Goal: Task Accomplishment & Management: Use online tool/utility

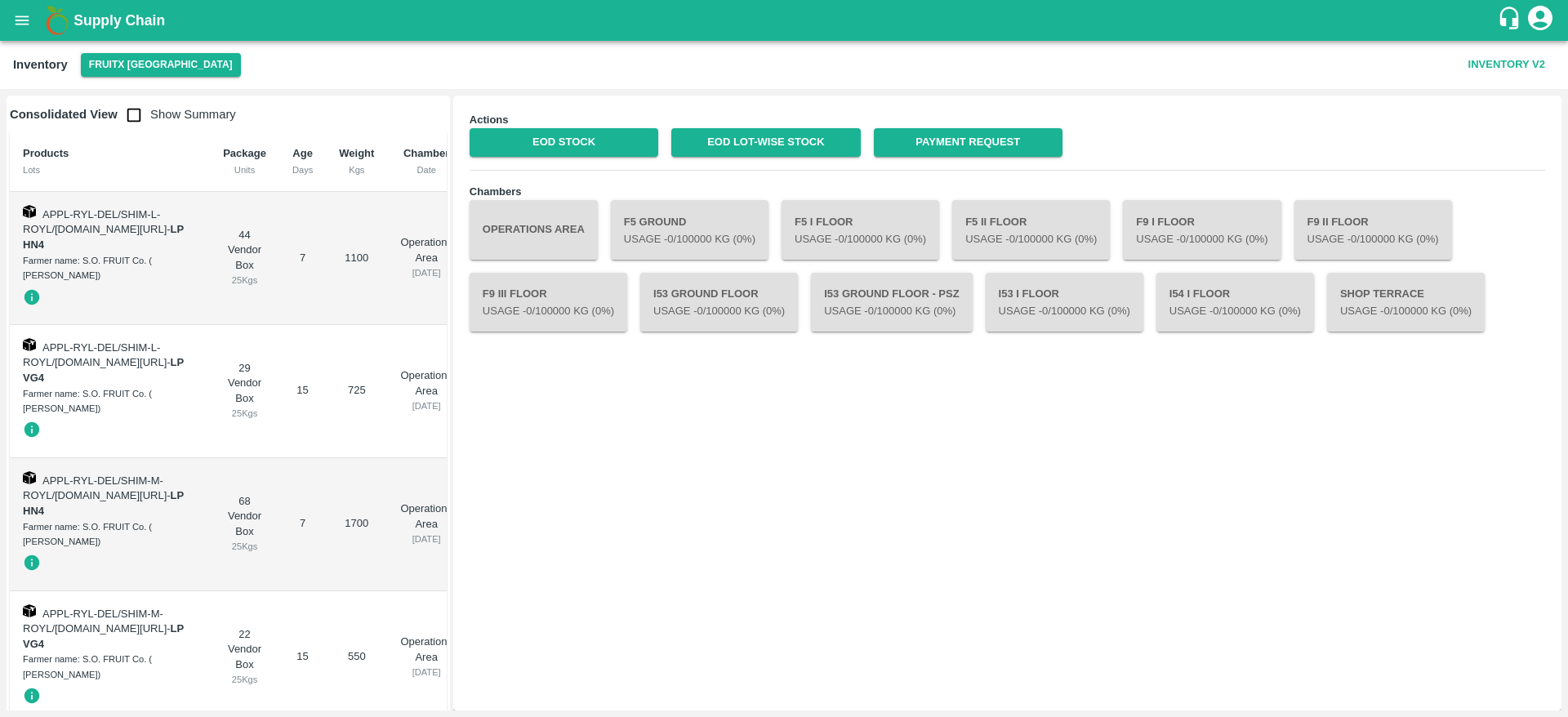
click at [100, 22] on b "Supply Chain" at bounding box center [119, 20] width 92 height 17
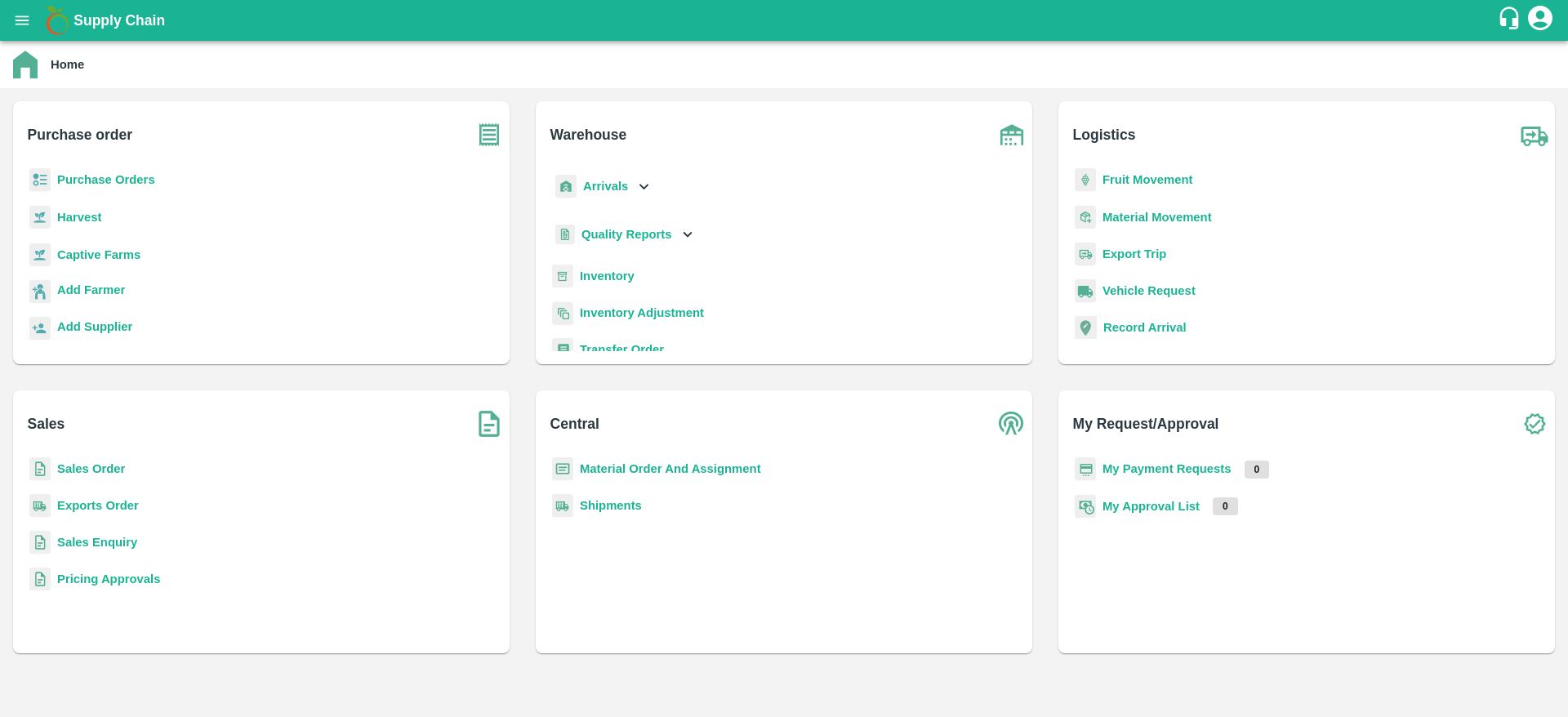
click at [79, 468] on b "Sales Order" at bounding box center [91, 468] width 67 height 13
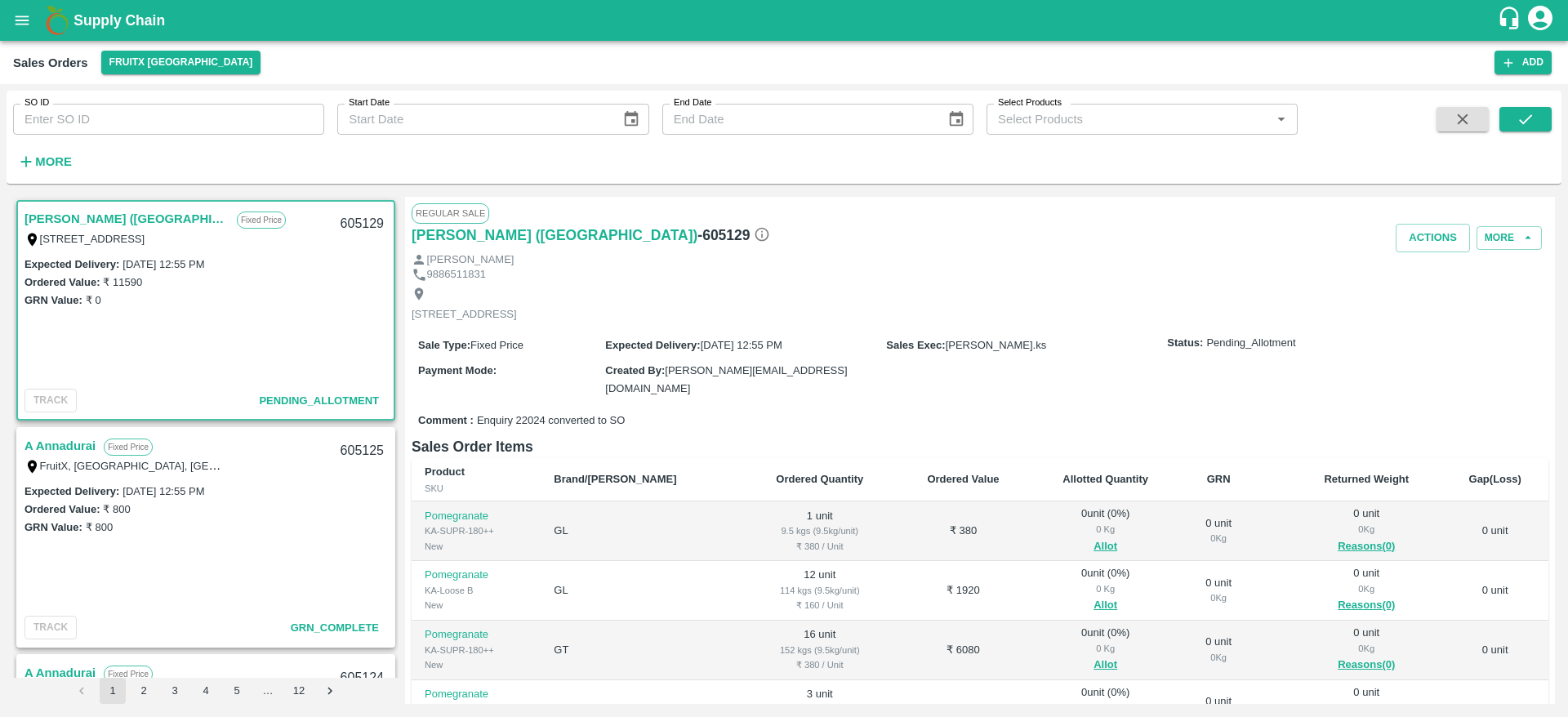
click at [140, 226] on link "[PERSON_NAME] ([GEOGRAPHIC_DATA])" at bounding box center [127, 218] width 204 height 21
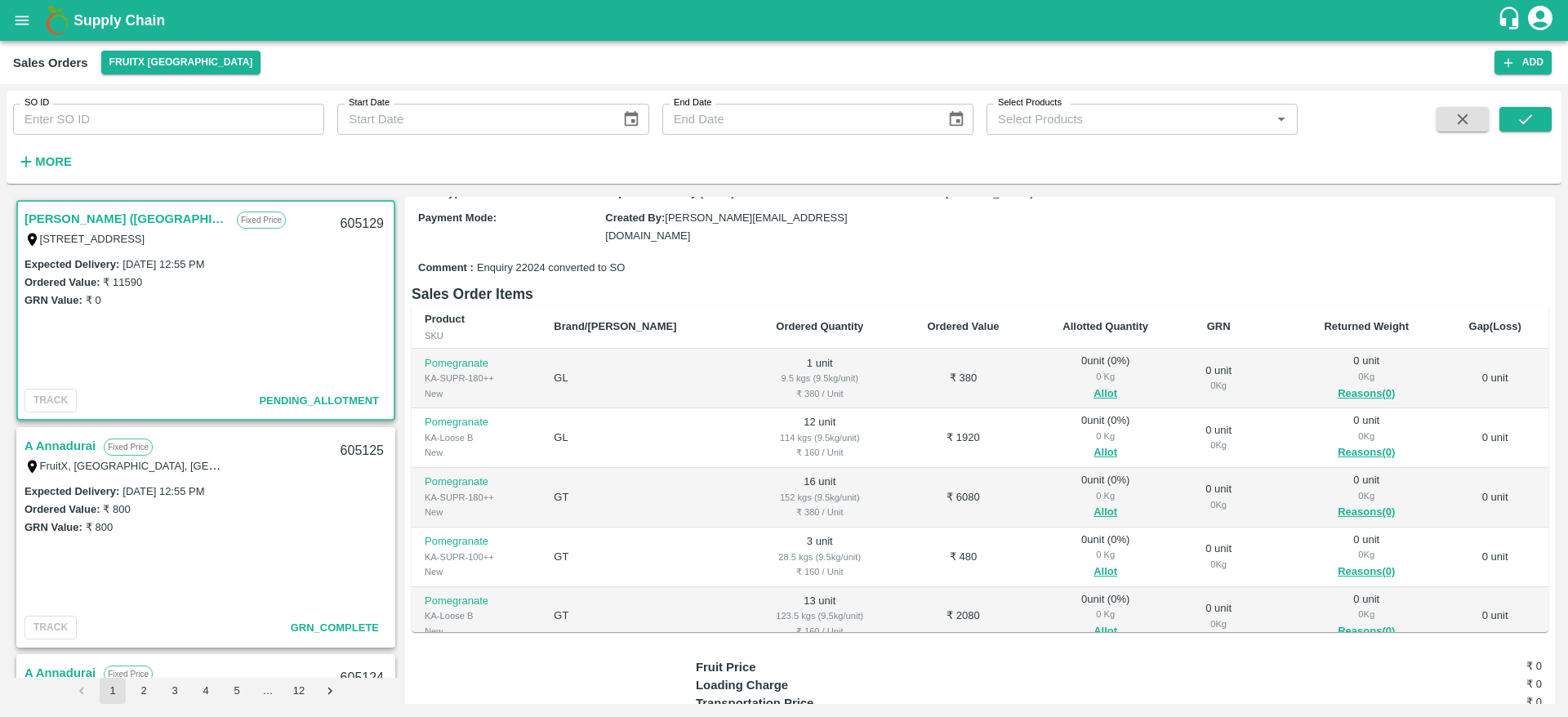
click at [164, 225] on link "[PERSON_NAME] ([GEOGRAPHIC_DATA])" at bounding box center [127, 218] width 204 height 21
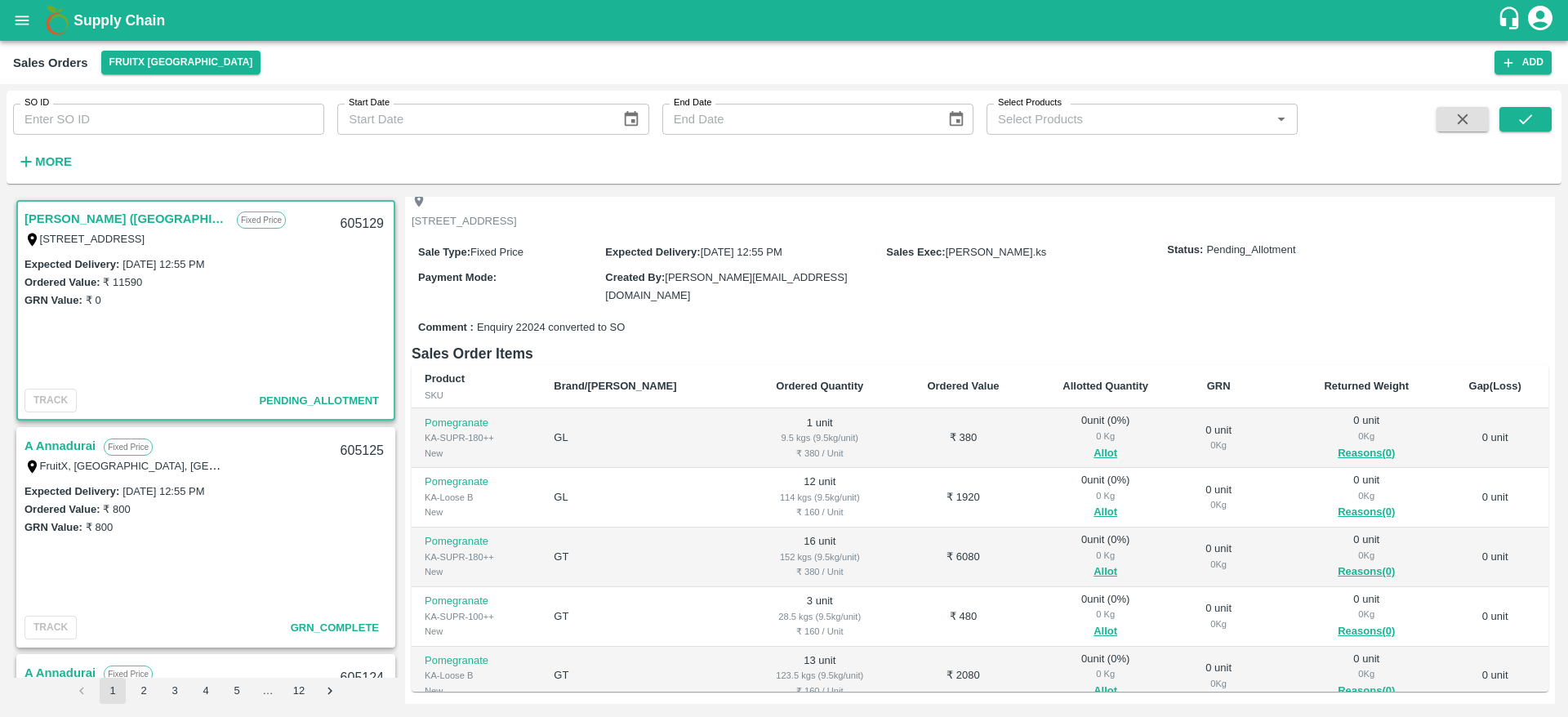
scroll to position [91, 0]
click at [92, 208] on link "[PERSON_NAME] ([GEOGRAPHIC_DATA])" at bounding box center [127, 218] width 204 height 21
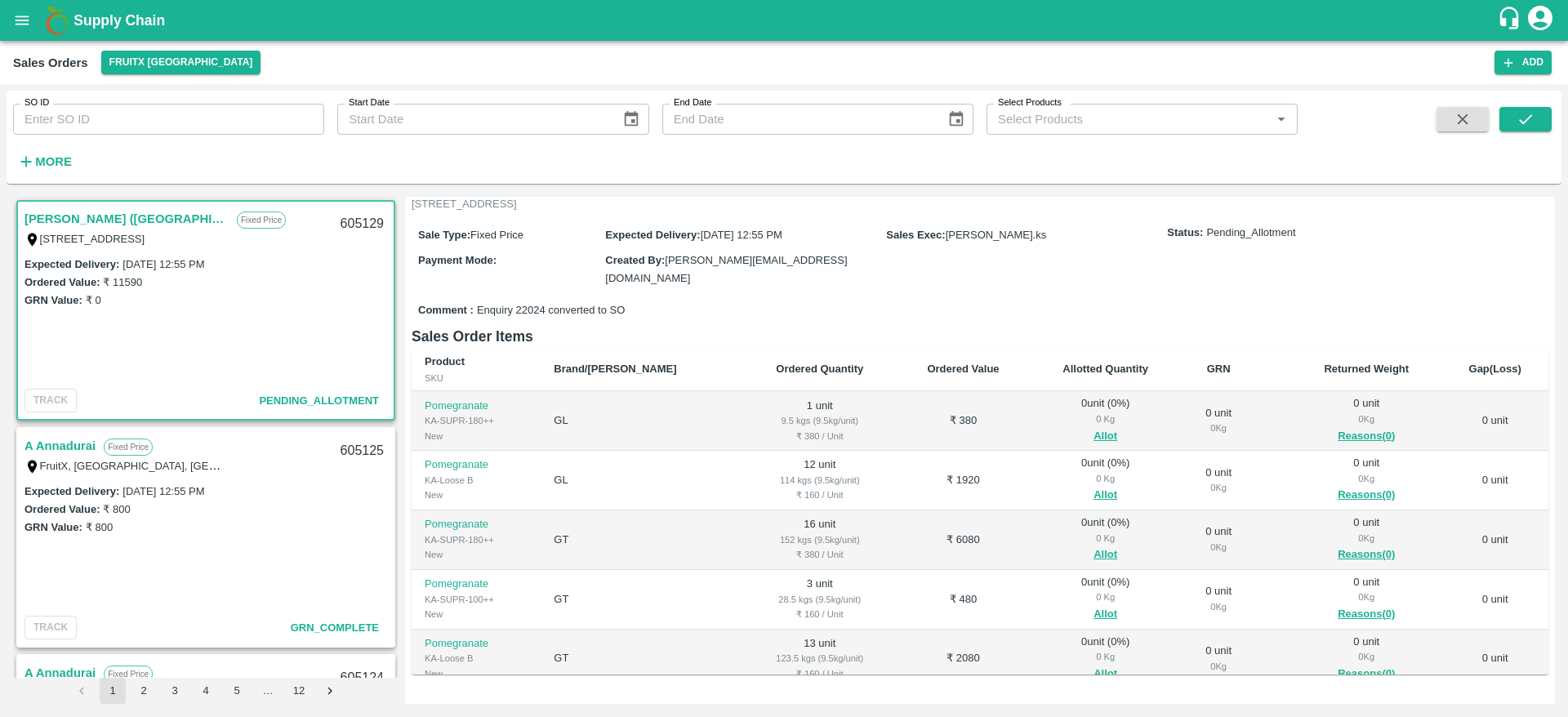
scroll to position [113, 0]
click at [49, 451] on link "A Annadurai" at bounding box center [60, 445] width 71 height 21
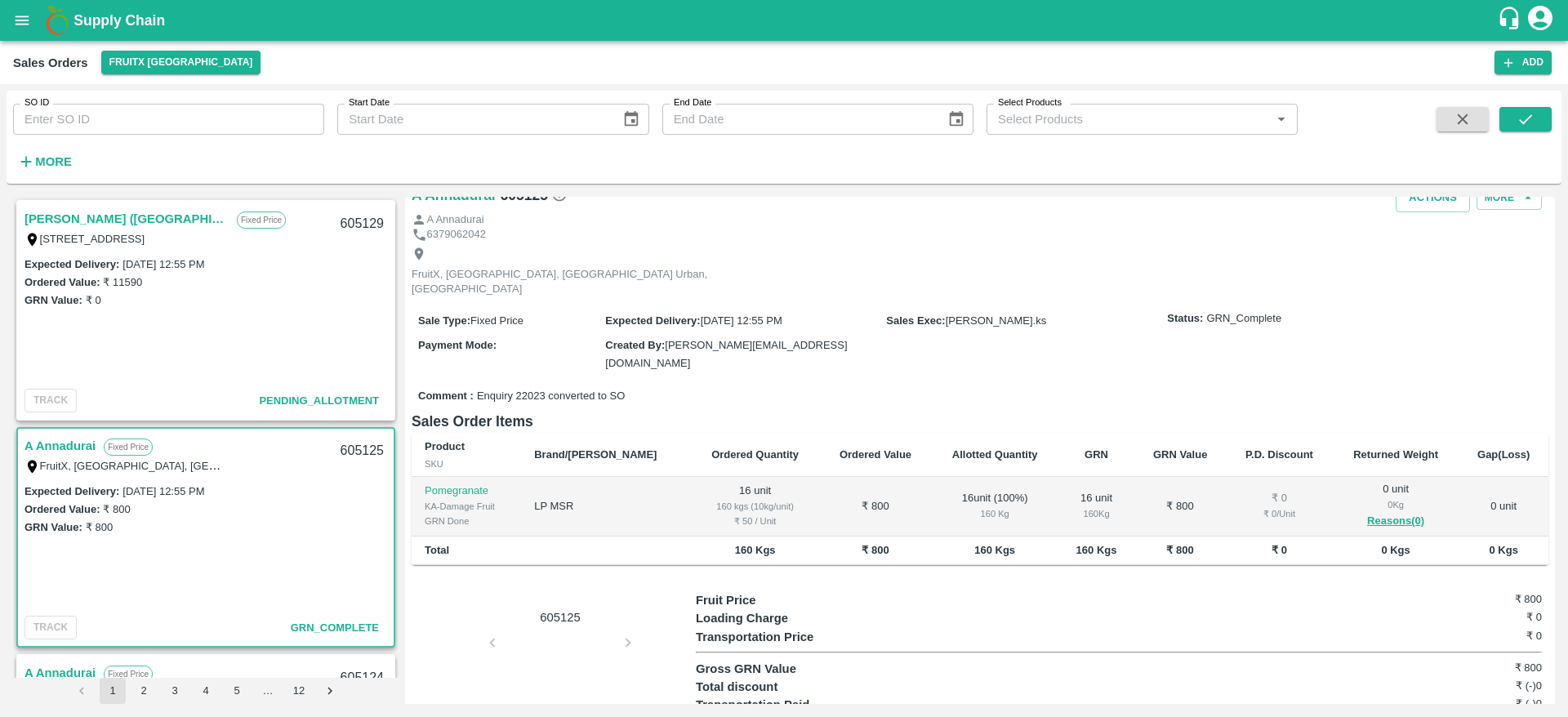
scroll to position [382, 0]
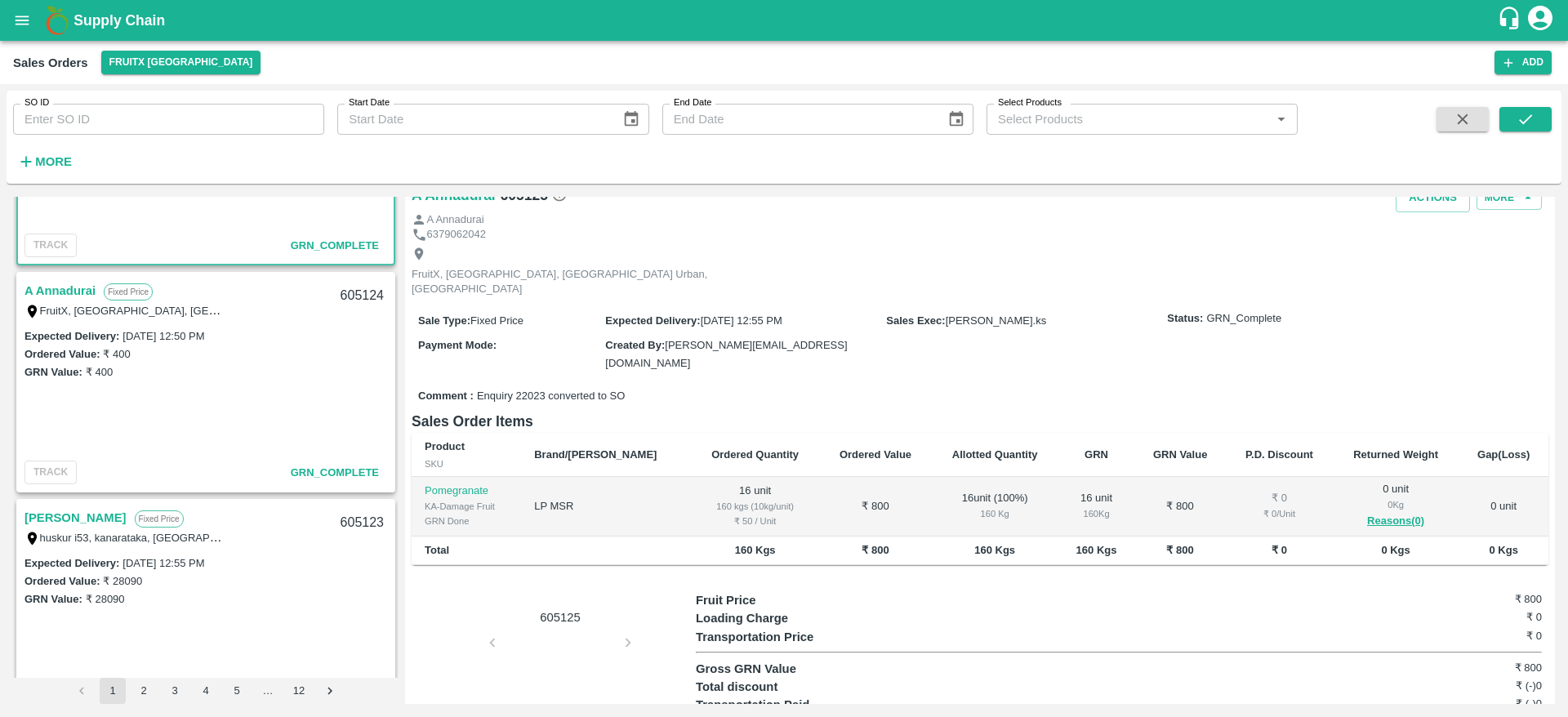
click at [60, 298] on link "A Annadurai" at bounding box center [60, 290] width 71 height 21
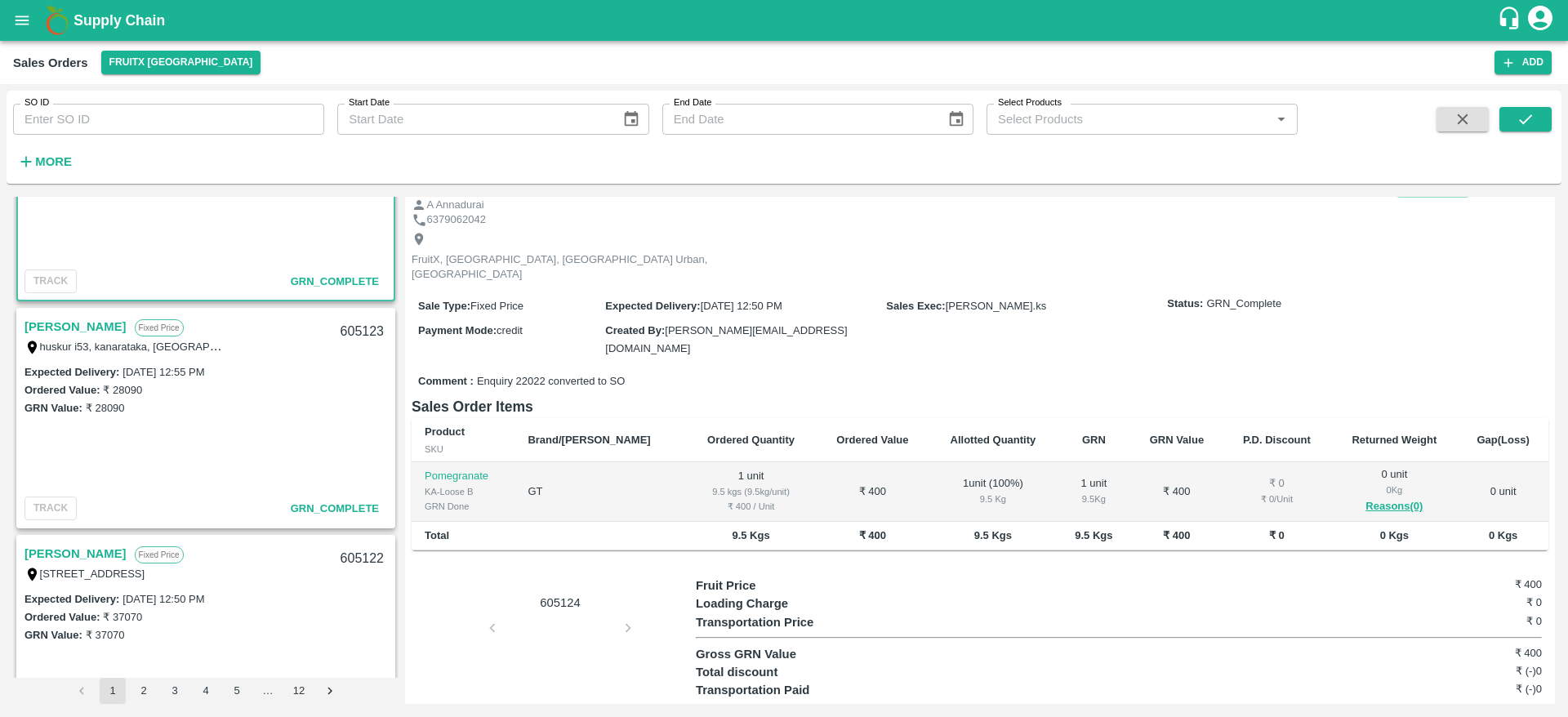
scroll to position [576, 0]
click at [54, 325] on link "[PERSON_NAME]" at bounding box center [76, 323] width 102 height 21
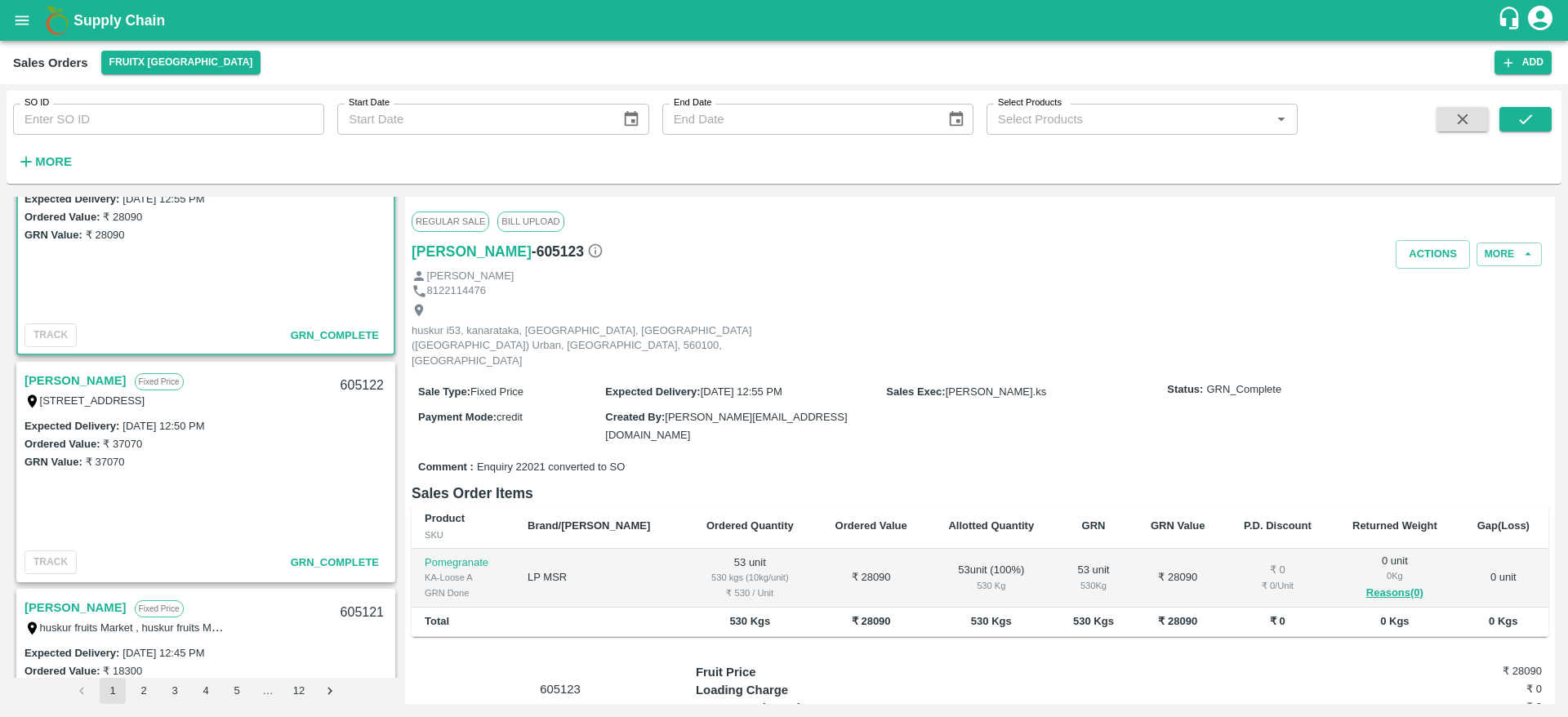
scroll to position [753, 0]
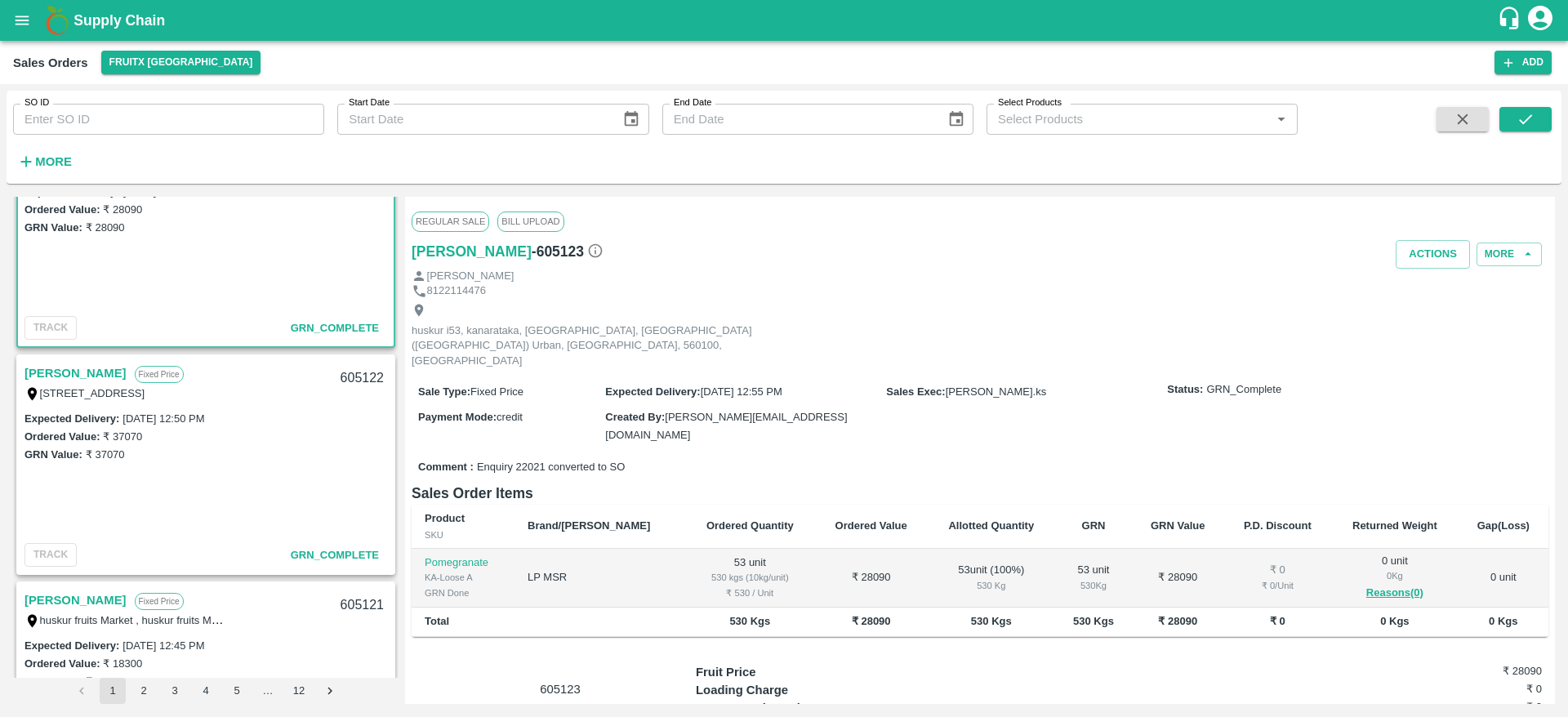
click at [40, 374] on link "[PERSON_NAME]" at bounding box center [76, 372] width 102 height 21
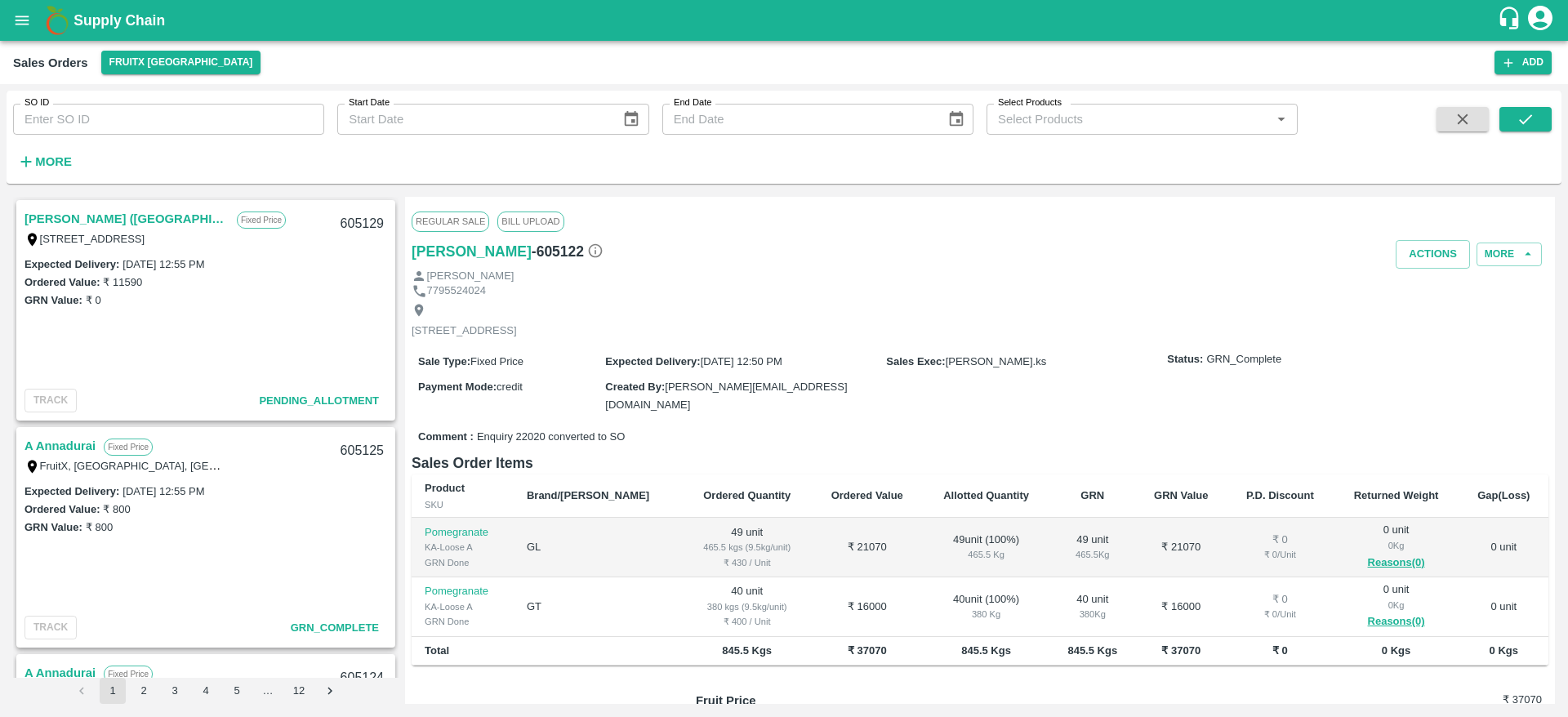
click at [94, 214] on link "[PERSON_NAME] ([GEOGRAPHIC_DATA])" at bounding box center [127, 218] width 204 height 21
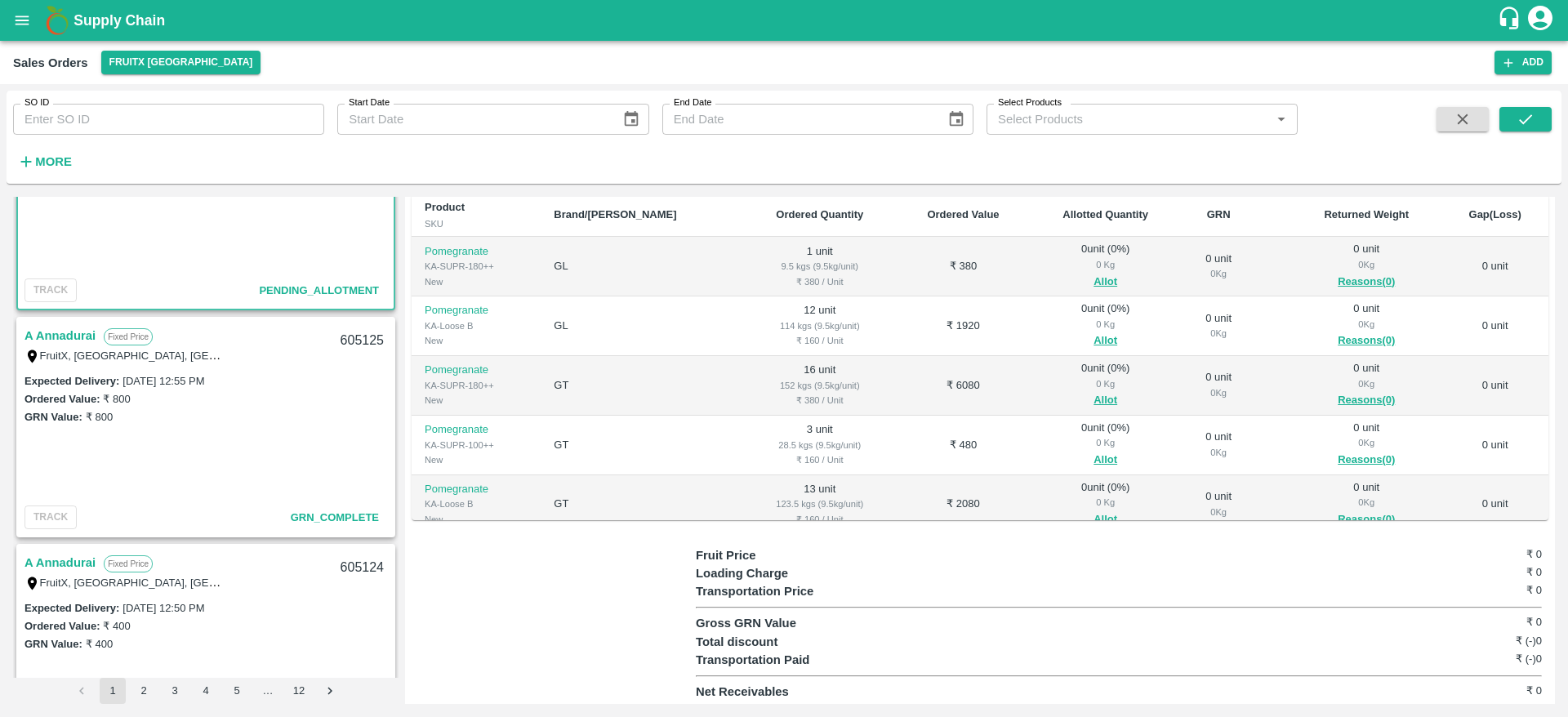
scroll to position [113, 0]
click at [75, 341] on link "A Annadurai" at bounding box center [60, 333] width 71 height 21
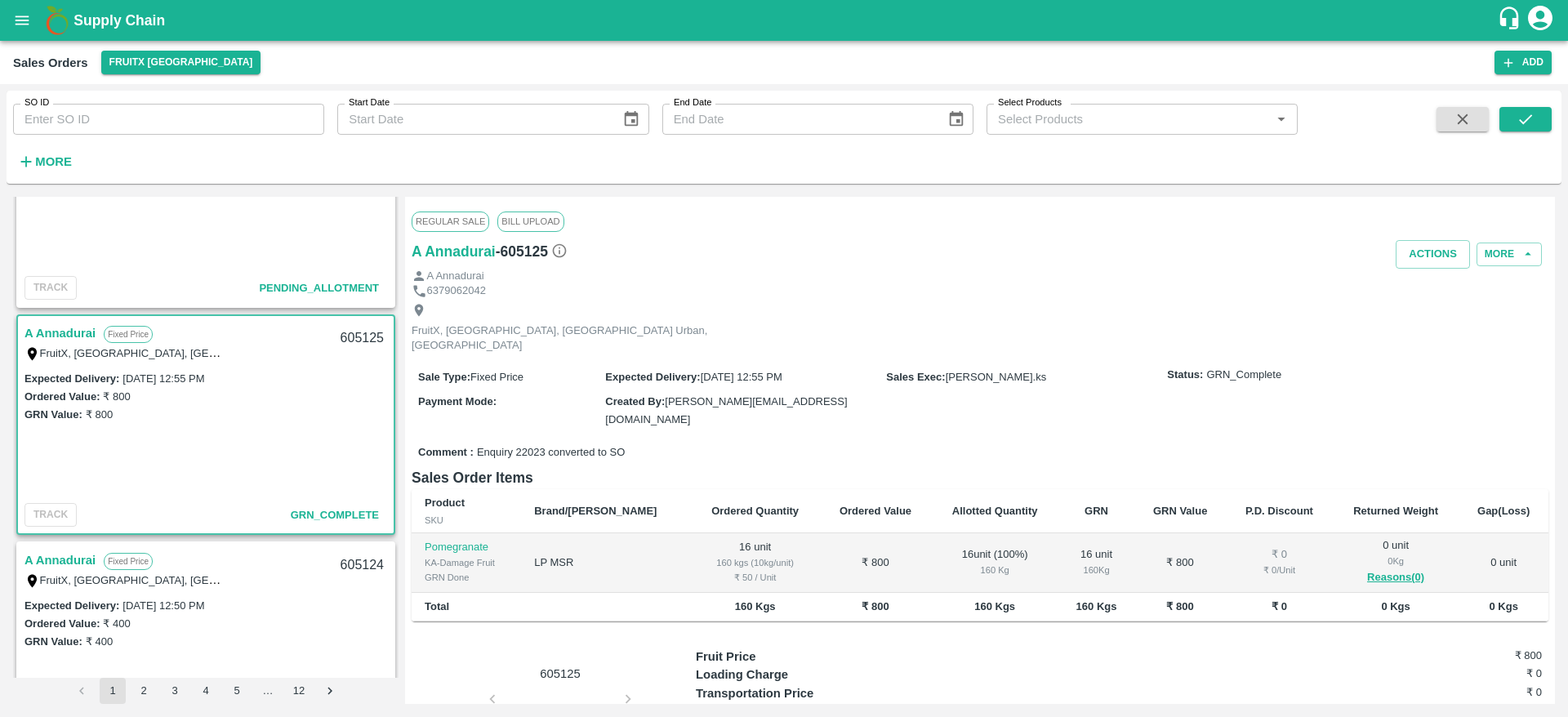
click at [76, 553] on link "A Annadurai" at bounding box center [60, 560] width 71 height 21
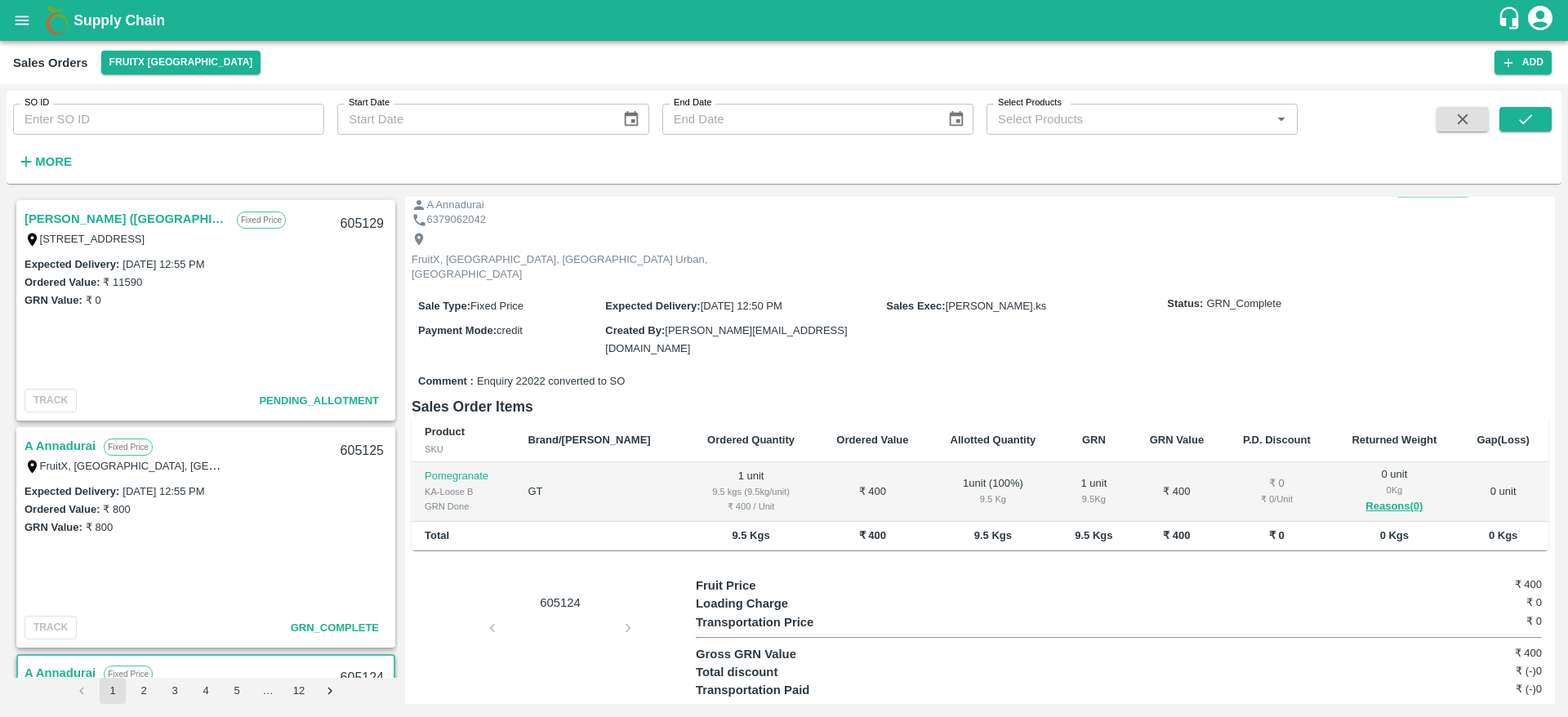
click at [114, 225] on link "[PERSON_NAME] ([GEOGRAPHIC_DATA])" at bounding box center [127, 218] width 204 height 21
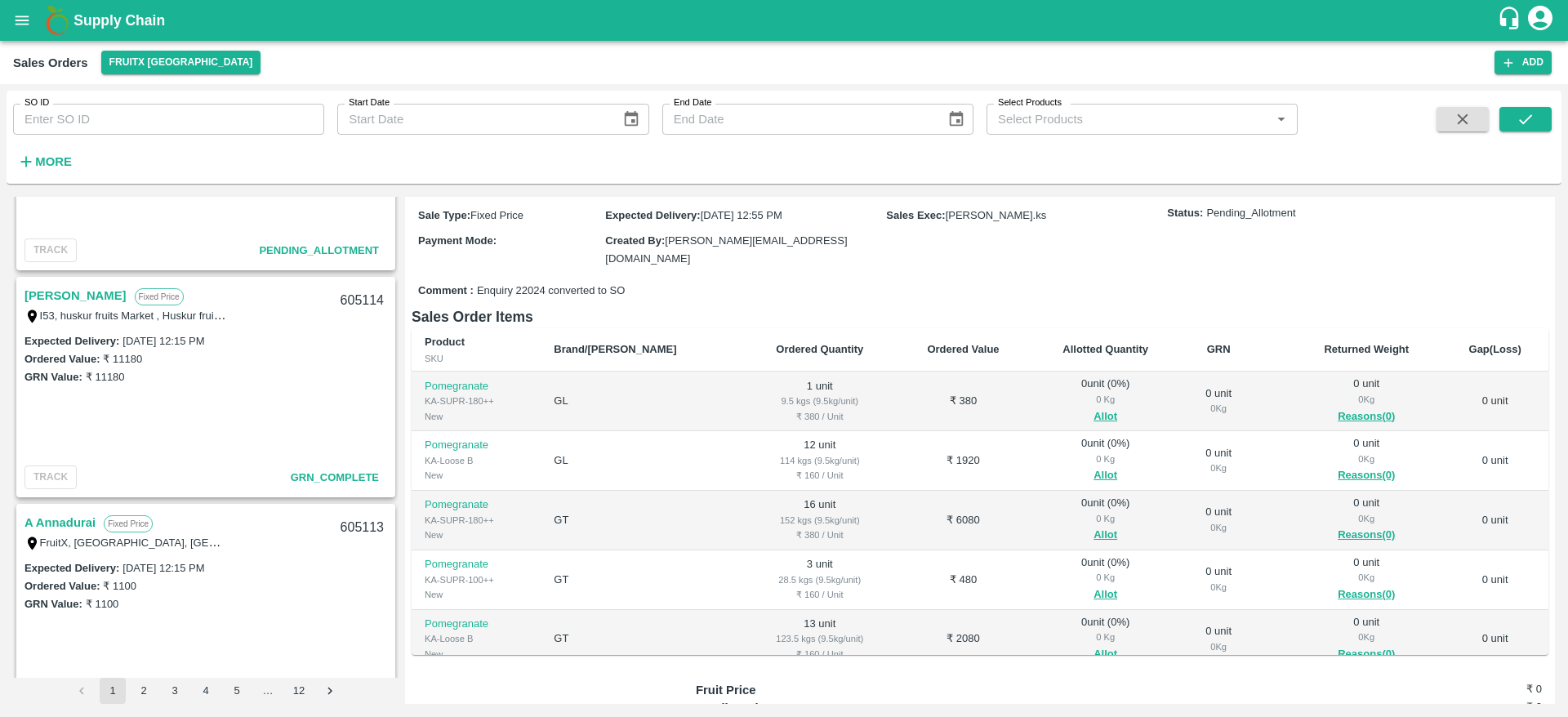
scroll to position [2429, 0]
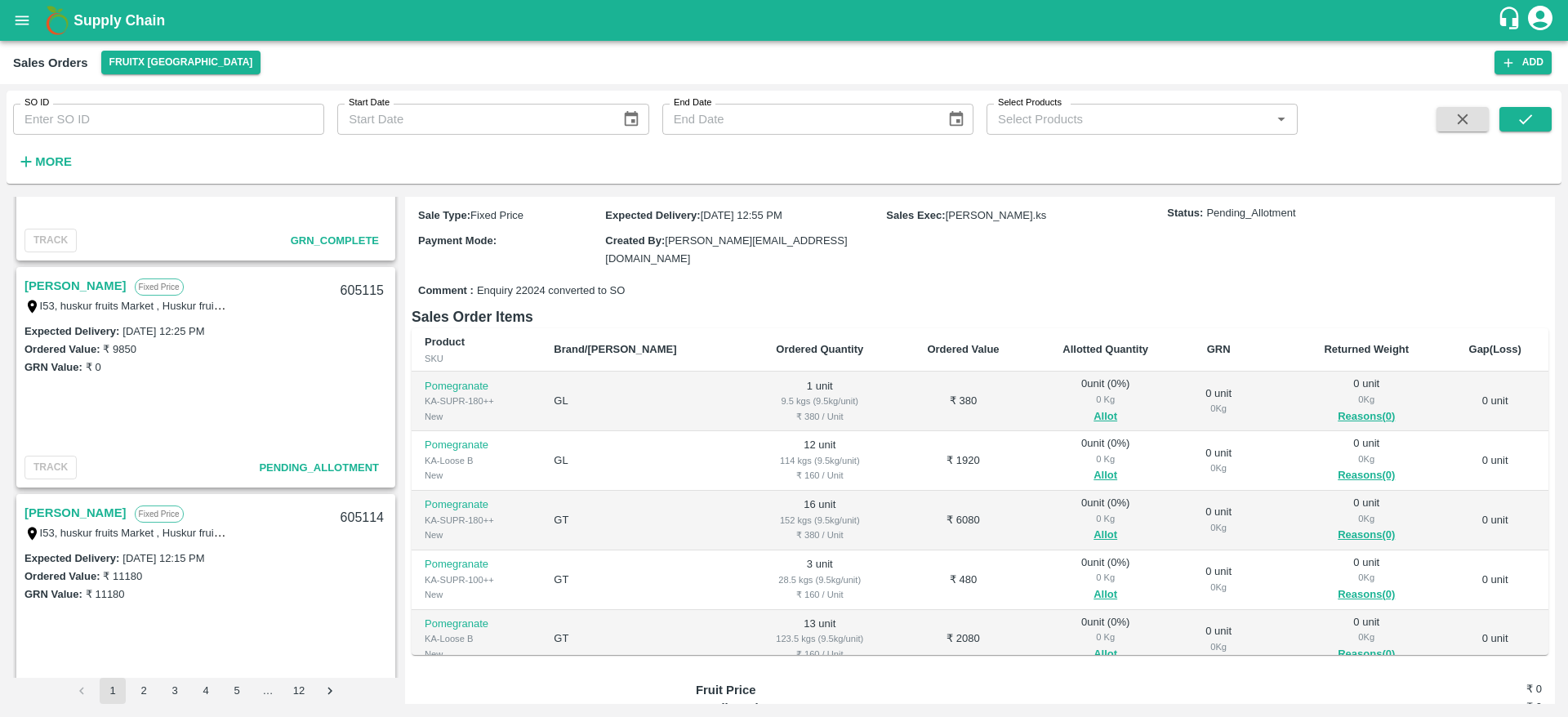
click at [60, 282] on link "[PERSON_NAME]" at bounding box center [76, 286] width 102 height 21
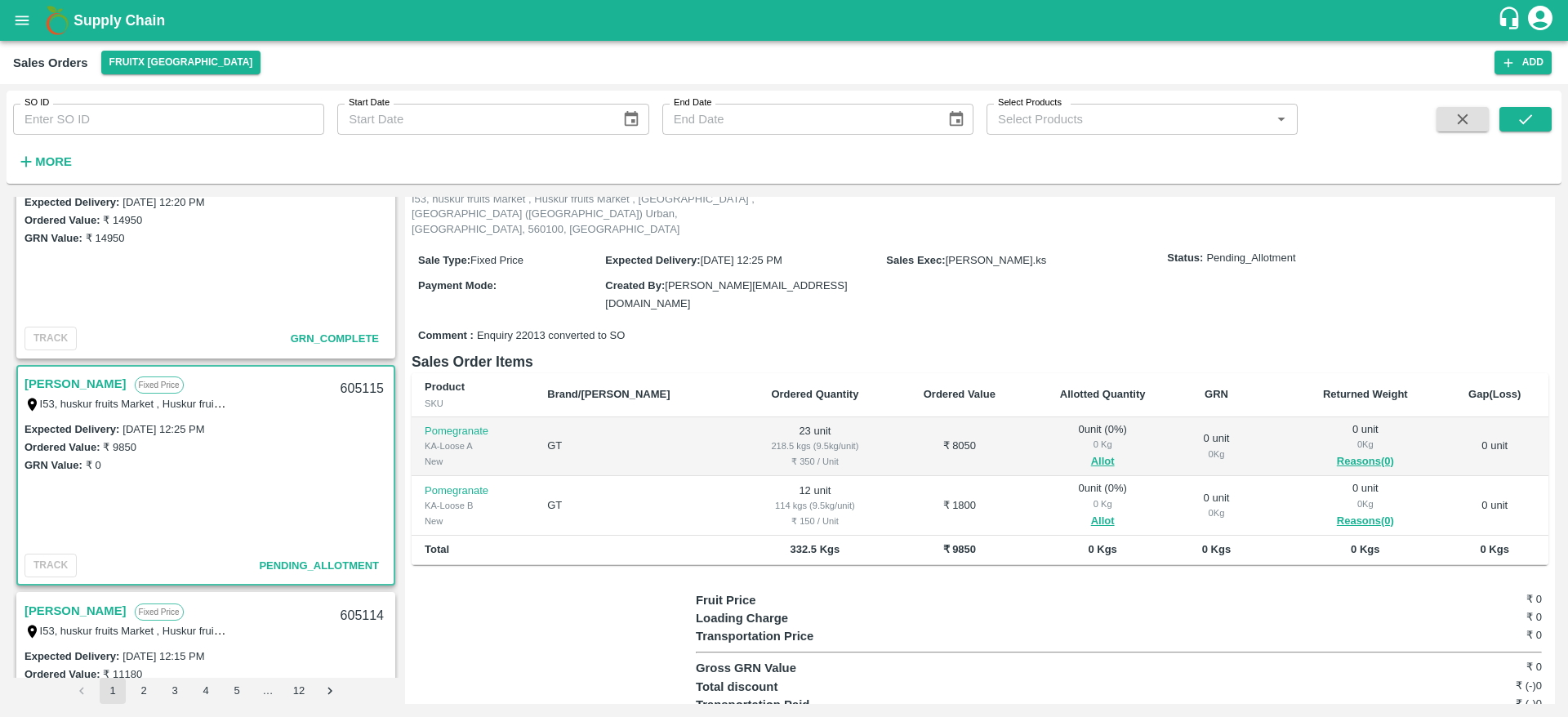
scroll to position [2330, 0]
click at [74, 387] on link "[PERSON_NAME]" at bounding box center [76, 384] width 102 height 21
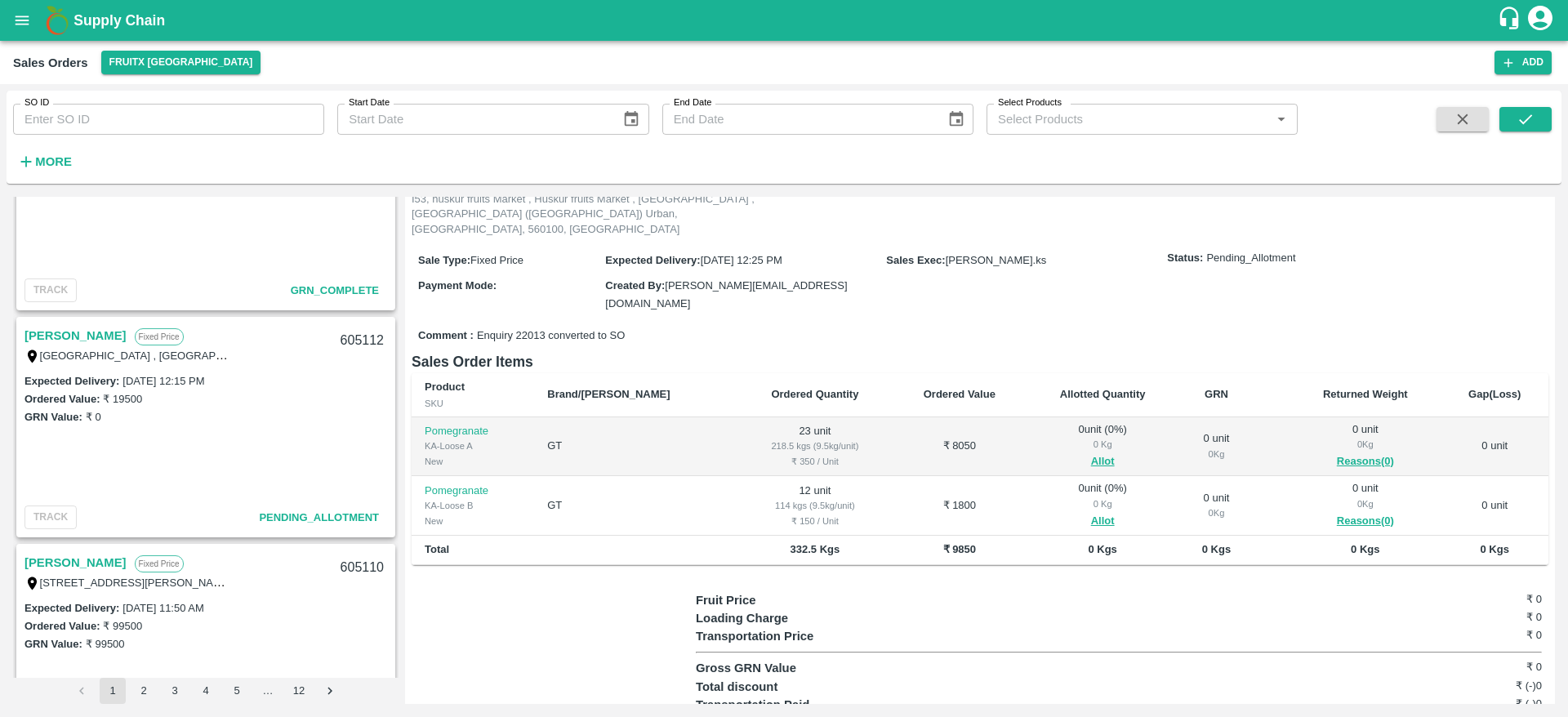
scroll to position [3057, 0]
click at [60, 328] on link "[PERSON_NAME]" at bounding box center [76, 337] width 102 height 21
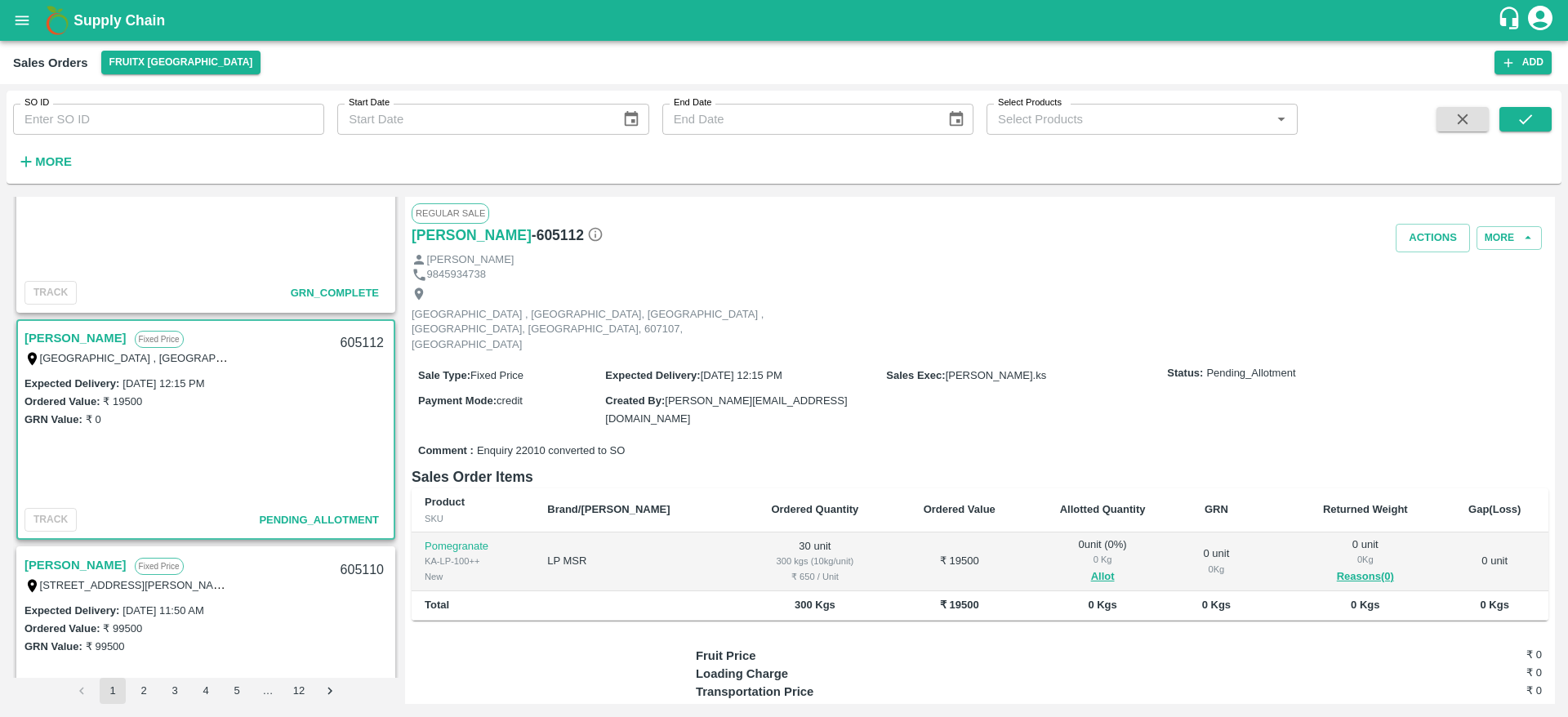
click at [63, 339] on link "[PERSON_NAME]" at bounding box center [76, 337] width 102 height 21
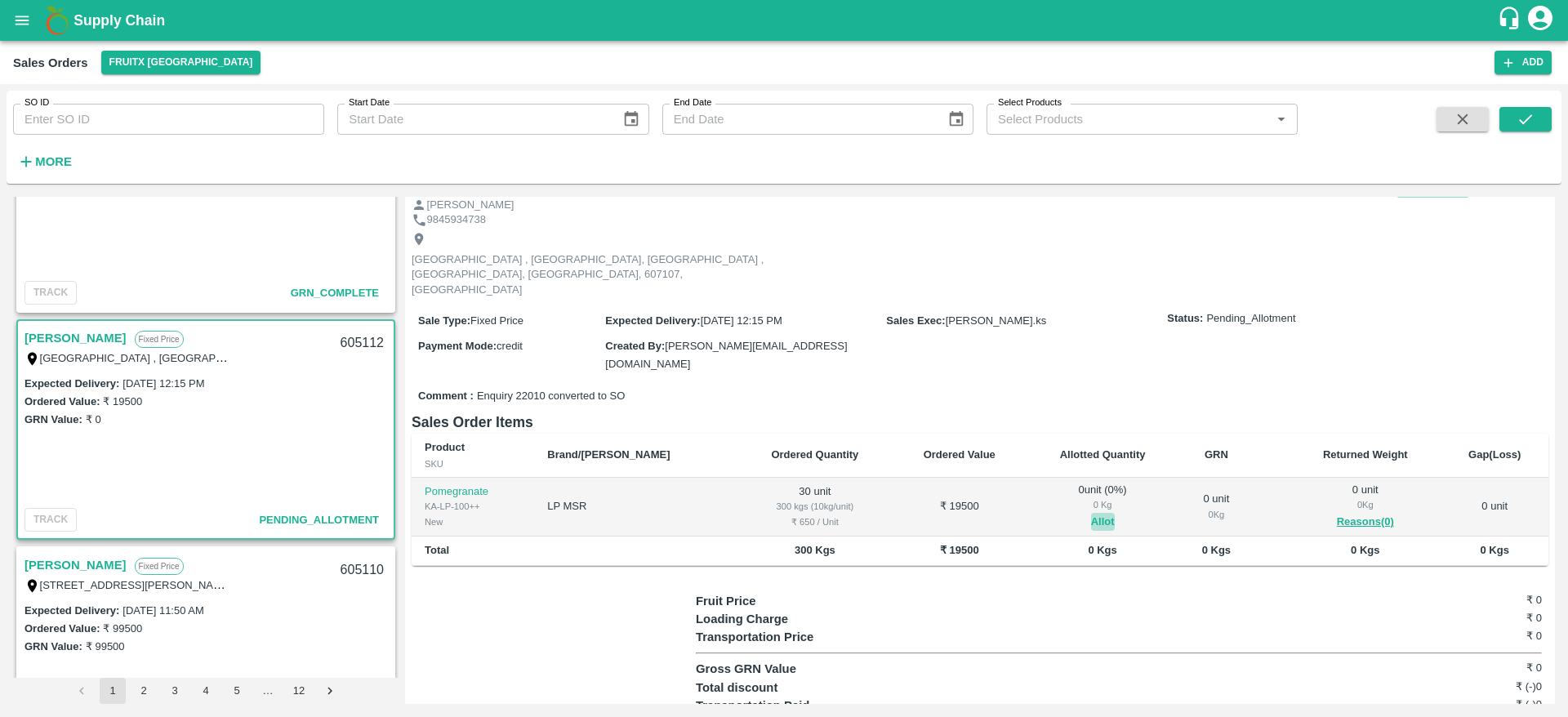
click at [1091, 513] on button "Allot" at bounding box center [1103, 522] width 24 height 18
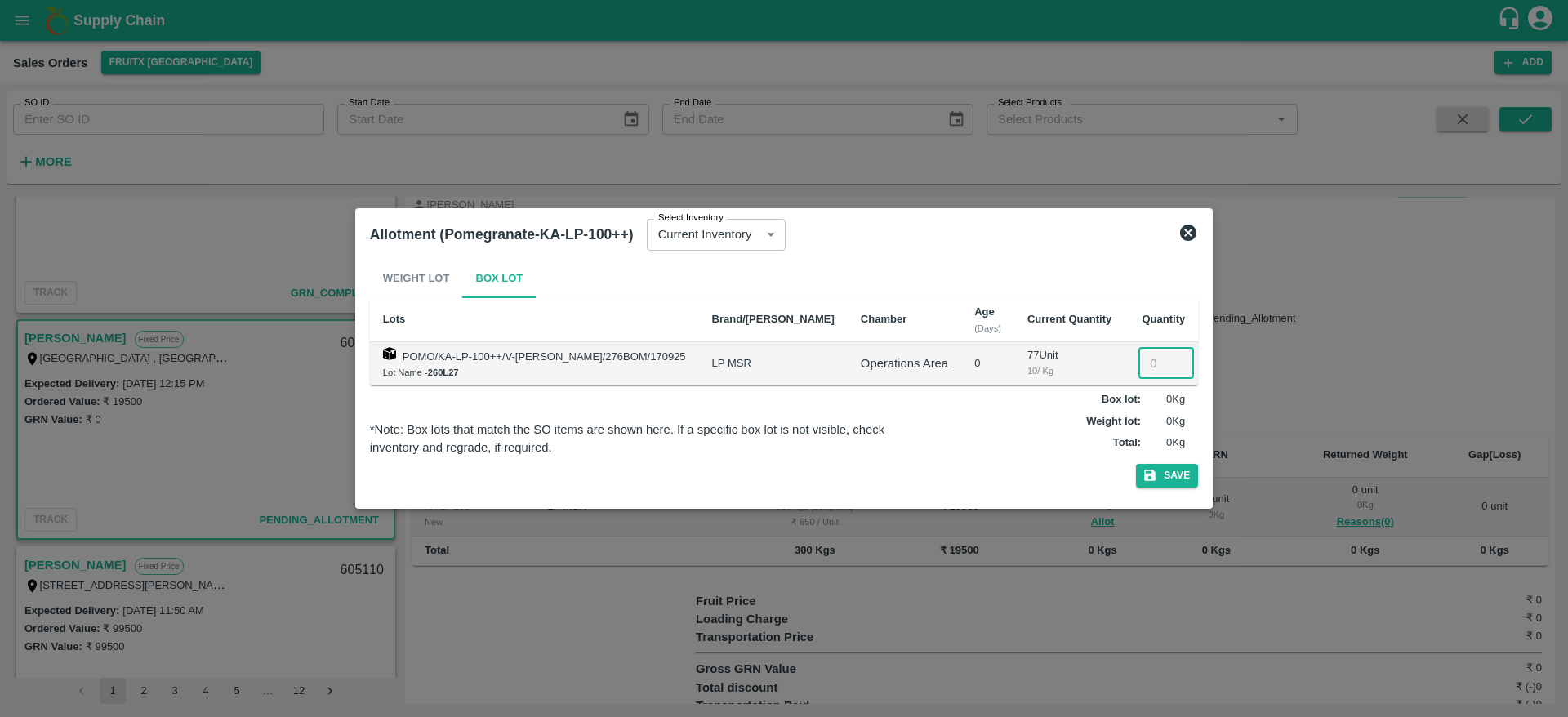
click at [1142, 358] on input "number" at bounding box center [1167, 363] width 55 height 31
type input "30"
click at [1167, 468] on button "Save" at bounding box center [1167, 476] width 62 height 24
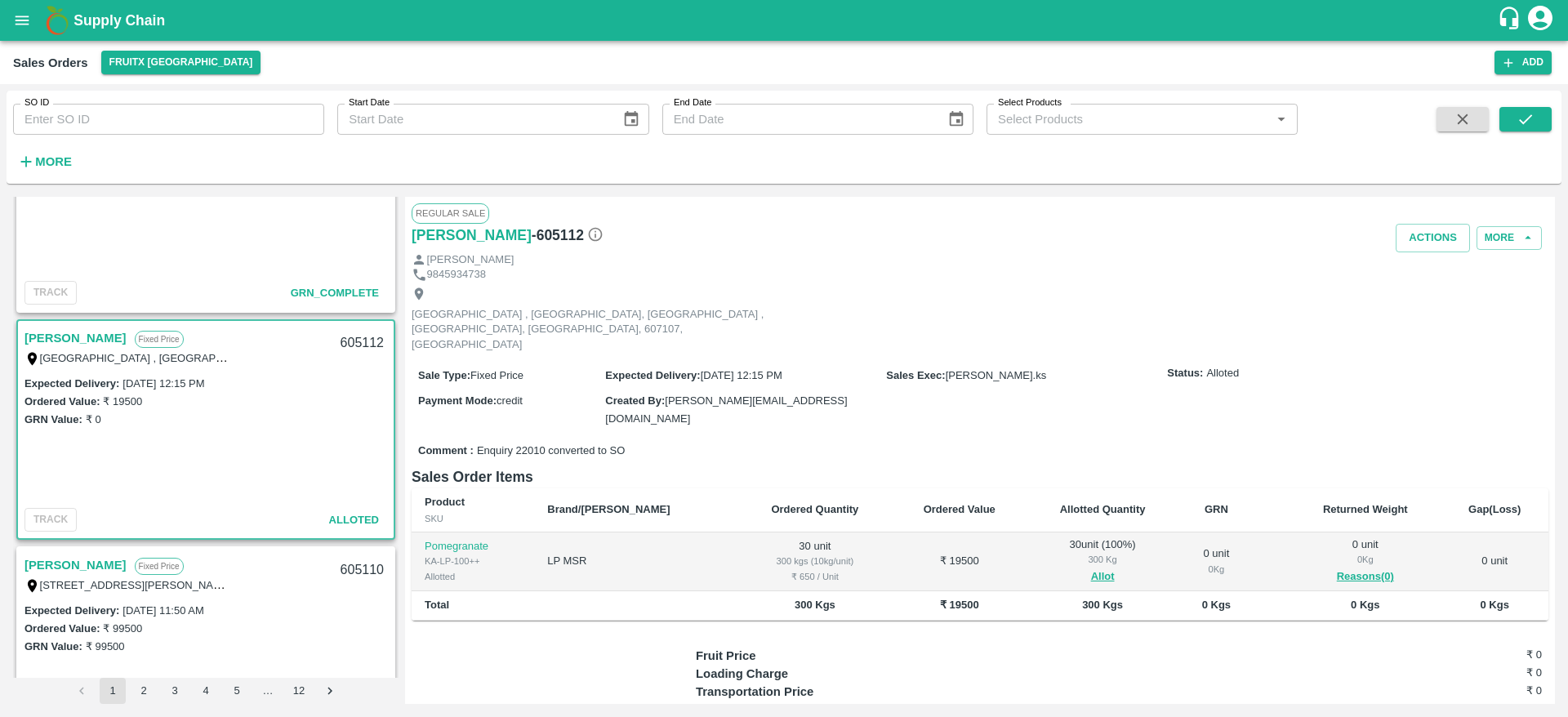
click at [368, 340] on div "605112" at bounding box center [362, 344] width 63 height 39
copy div "605112"
click at [1406, 227] on button "Actions" at bounding box center [1433, 237] width 74 height 29
drag, startPoint x: 1427, startPoint y: 320, endPoint x: 1428, endPoint y: 306, distance: 14.0
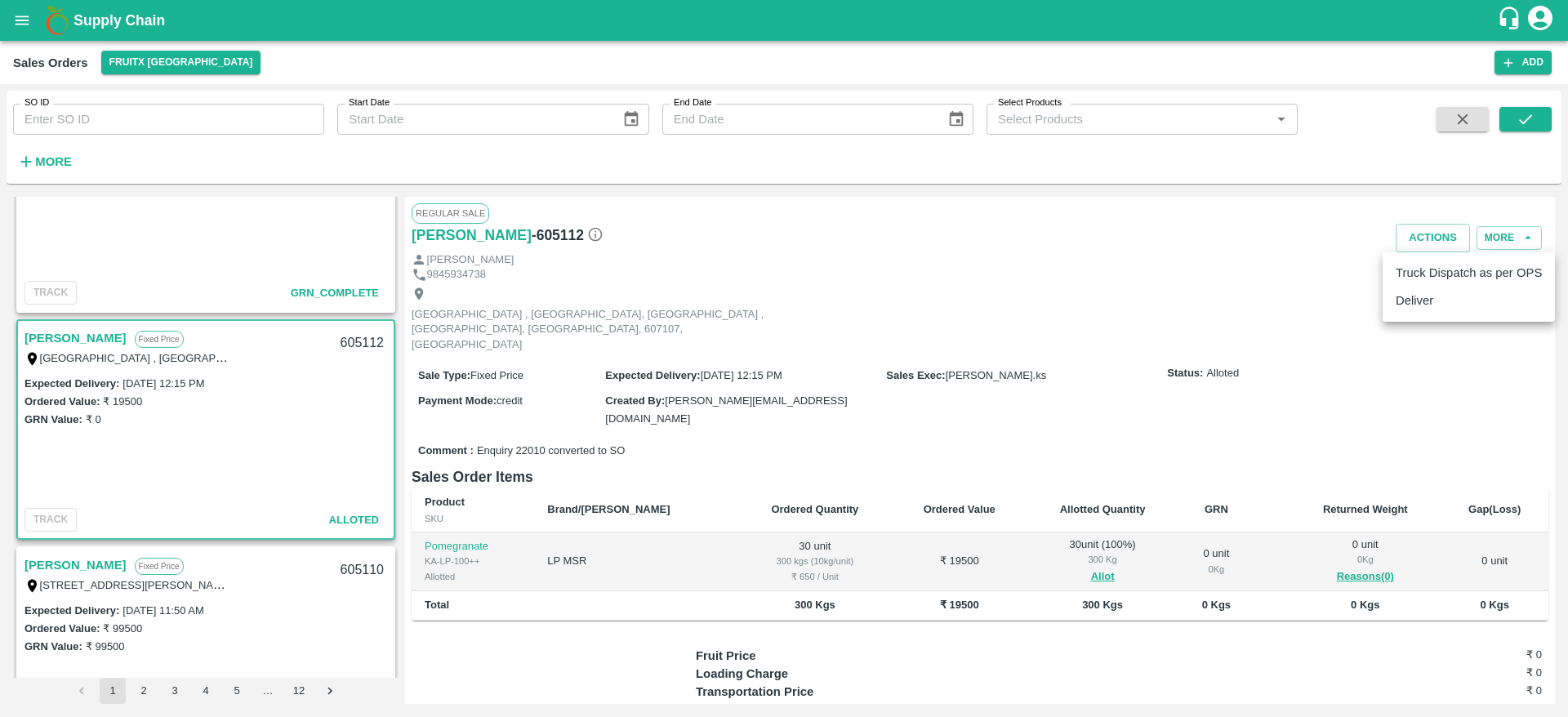
click at [1428, 306] on ul "Truck Dispatch as per OPS Deliver" at bounding box center [1469, 286] width 172 height 69
click at [1428, 306] on li "Deliver" at bounding box center [1469, 300] width 172 height 28
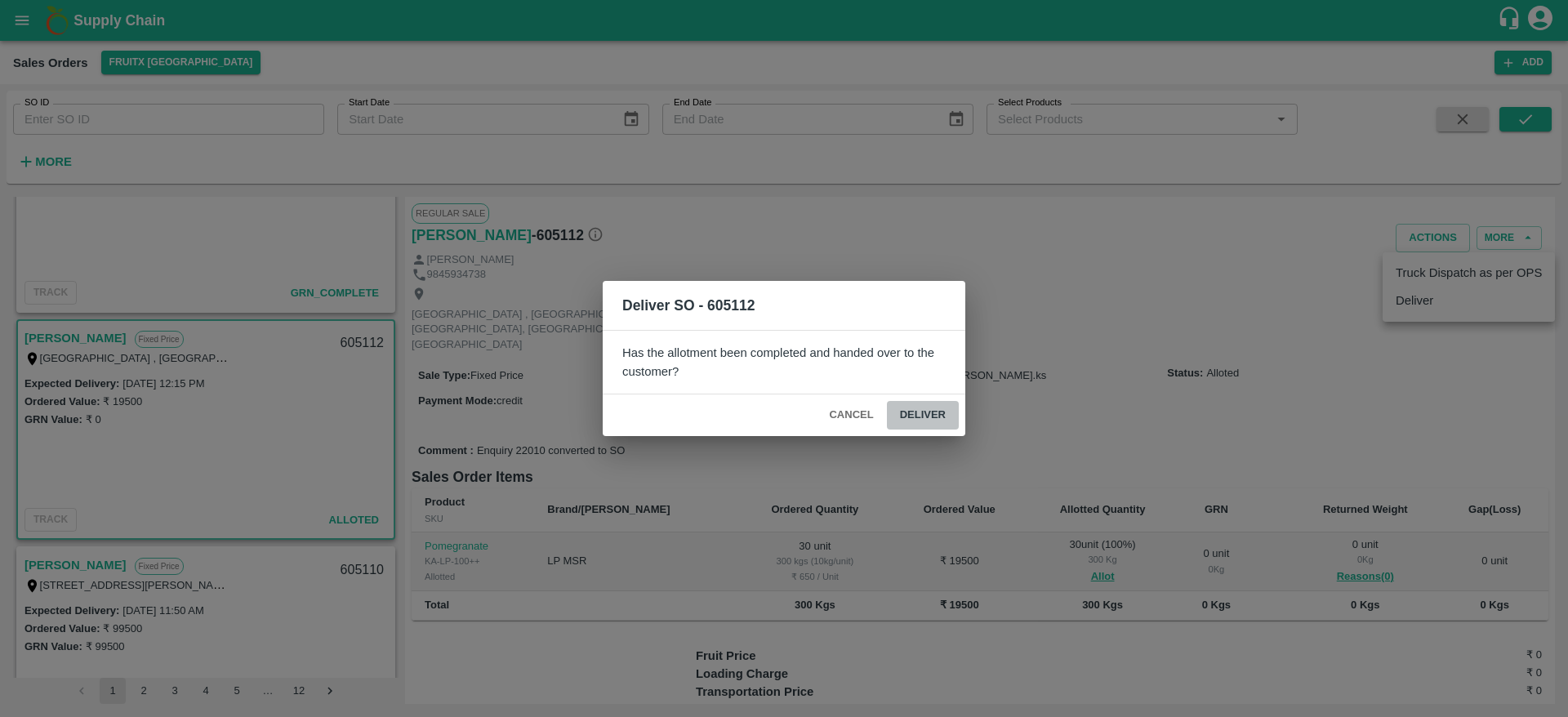
click at [914, 418] on button "Deliver" at bounding box center [923, 415] width 72 height 29
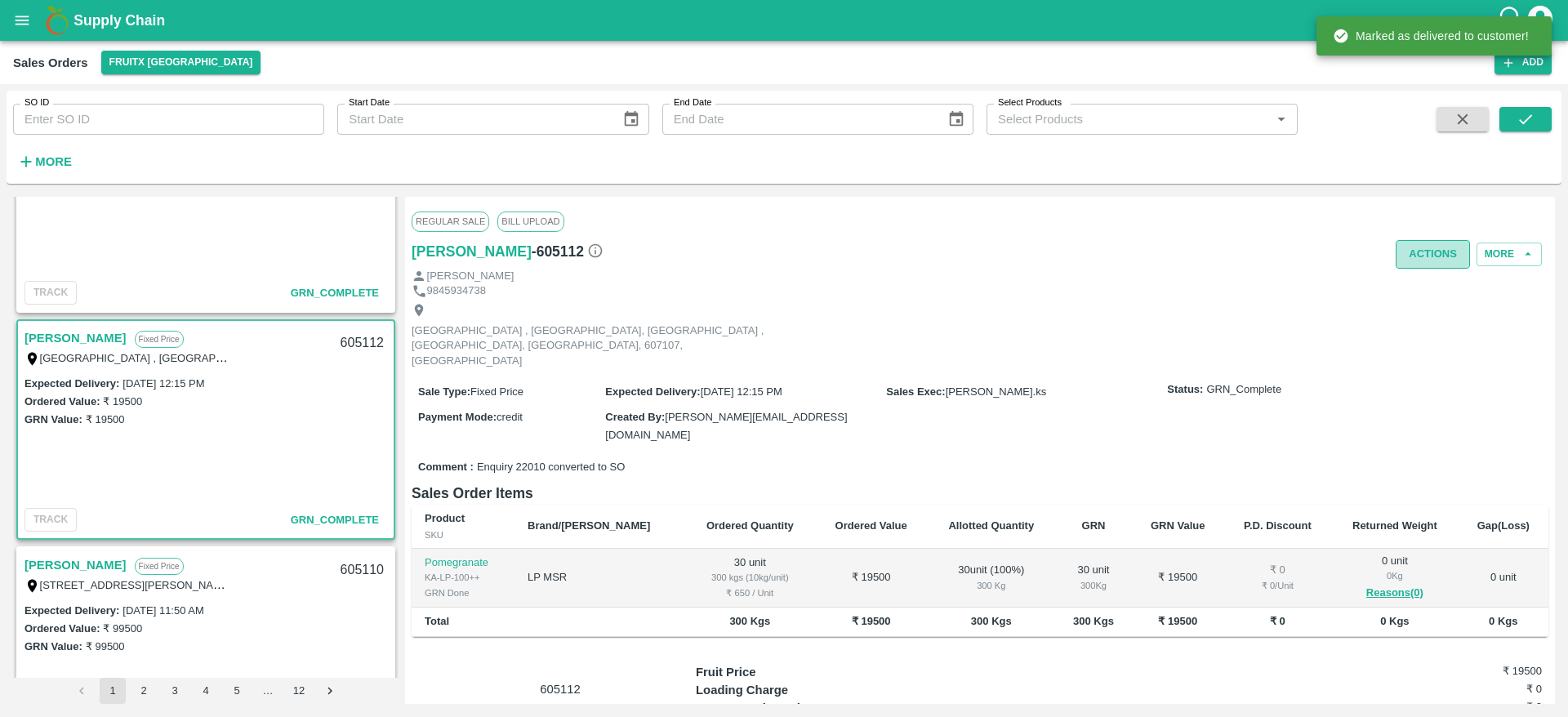
click at [1429, 255] on button "Actions" at bounding box center [1433, 254] width 74 height 29
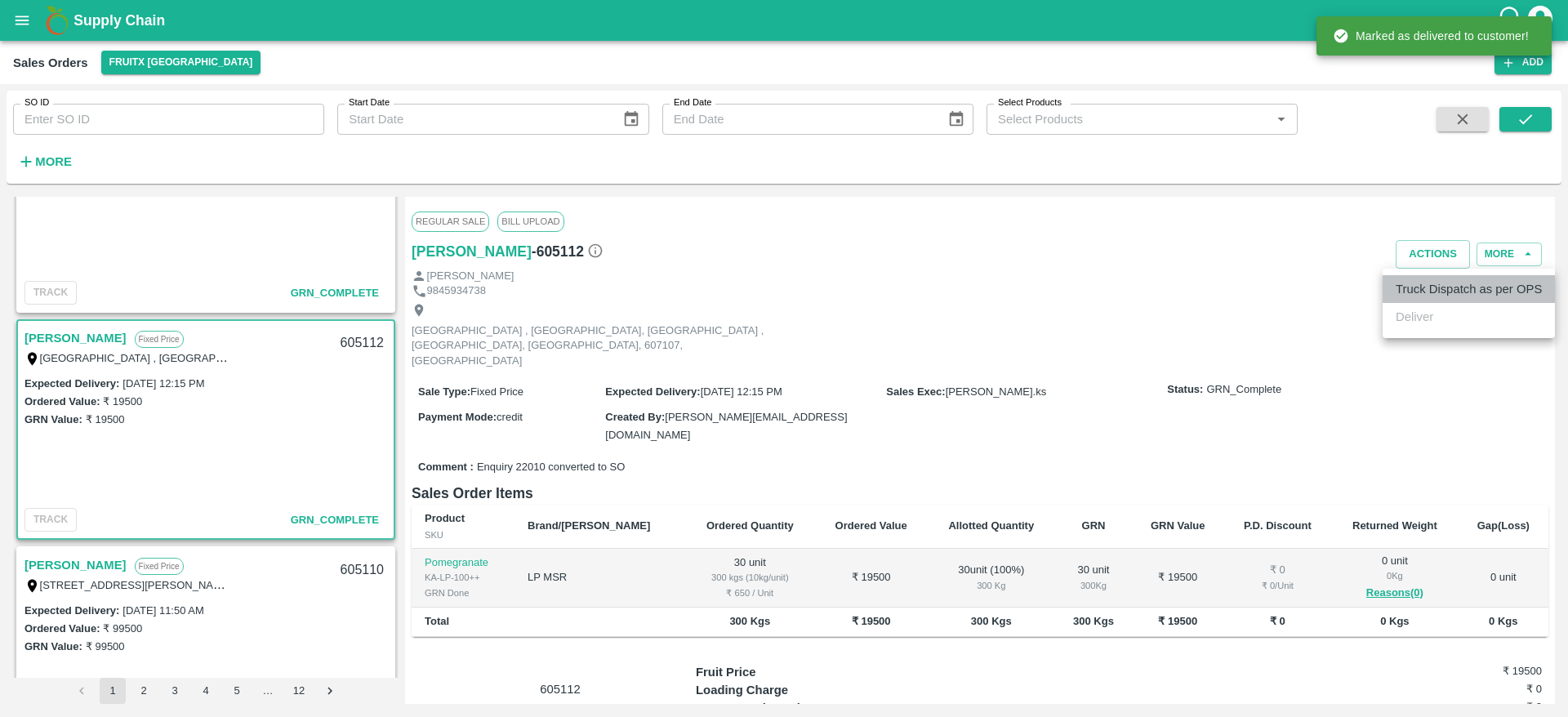
click at [1436, 294] on li "Truck Dispatch as per OPS" at bounding box center [1469, 289] width 172 height 28
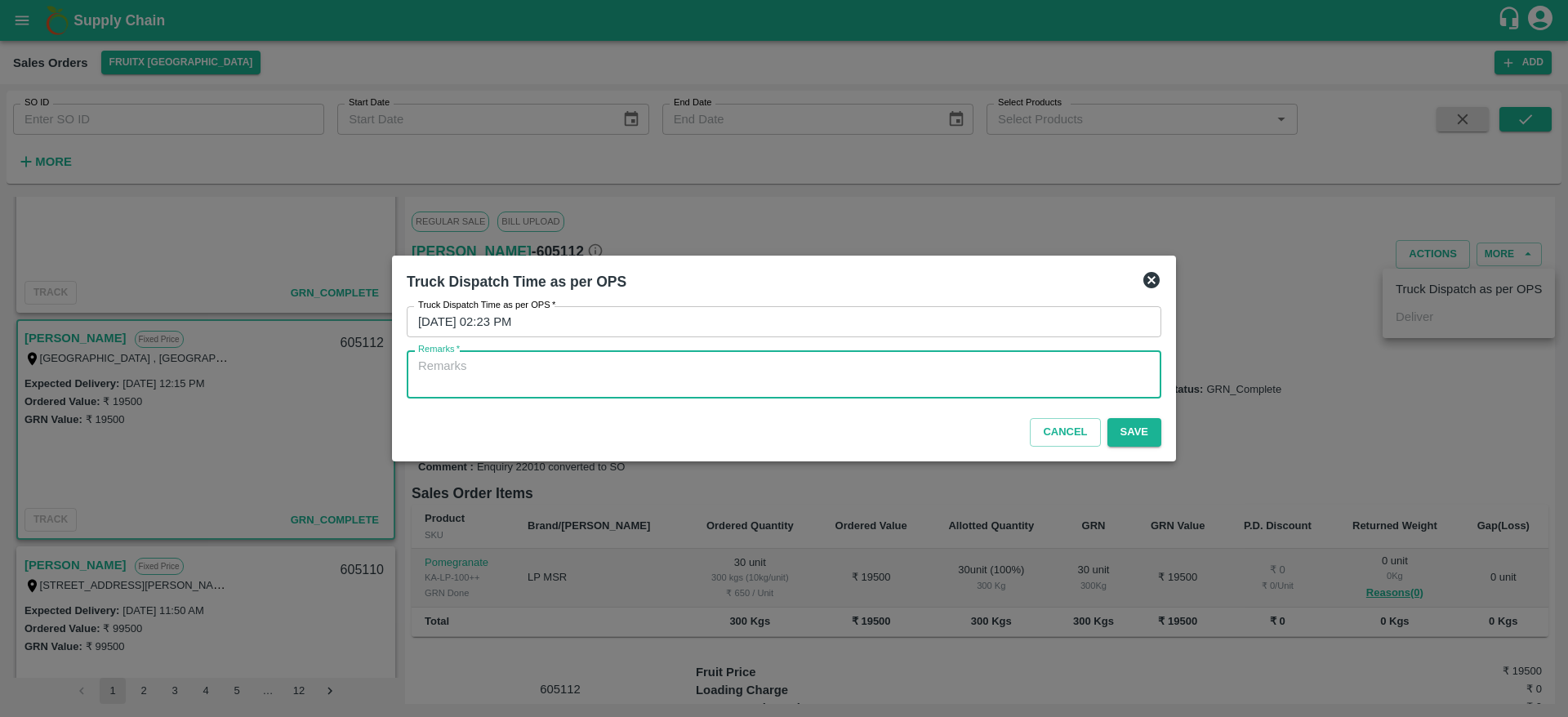
click at [853, 375] on textarea "Remarks   *" at bounding box center [784, 374] width 732 height 34
type textarea "OTD"
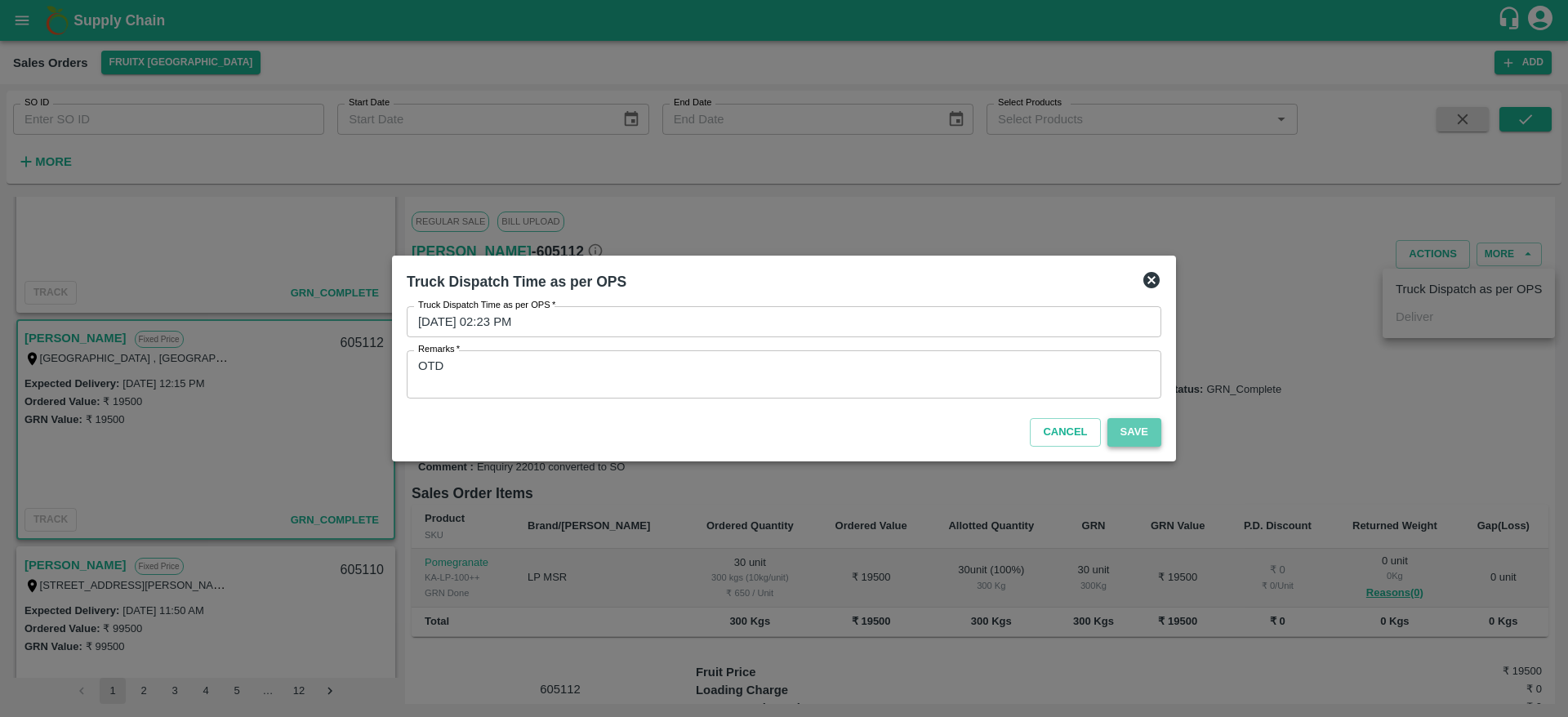
click at [1129, 441] on button "Save" at bounding box center [1134, 431] width 54 height 29
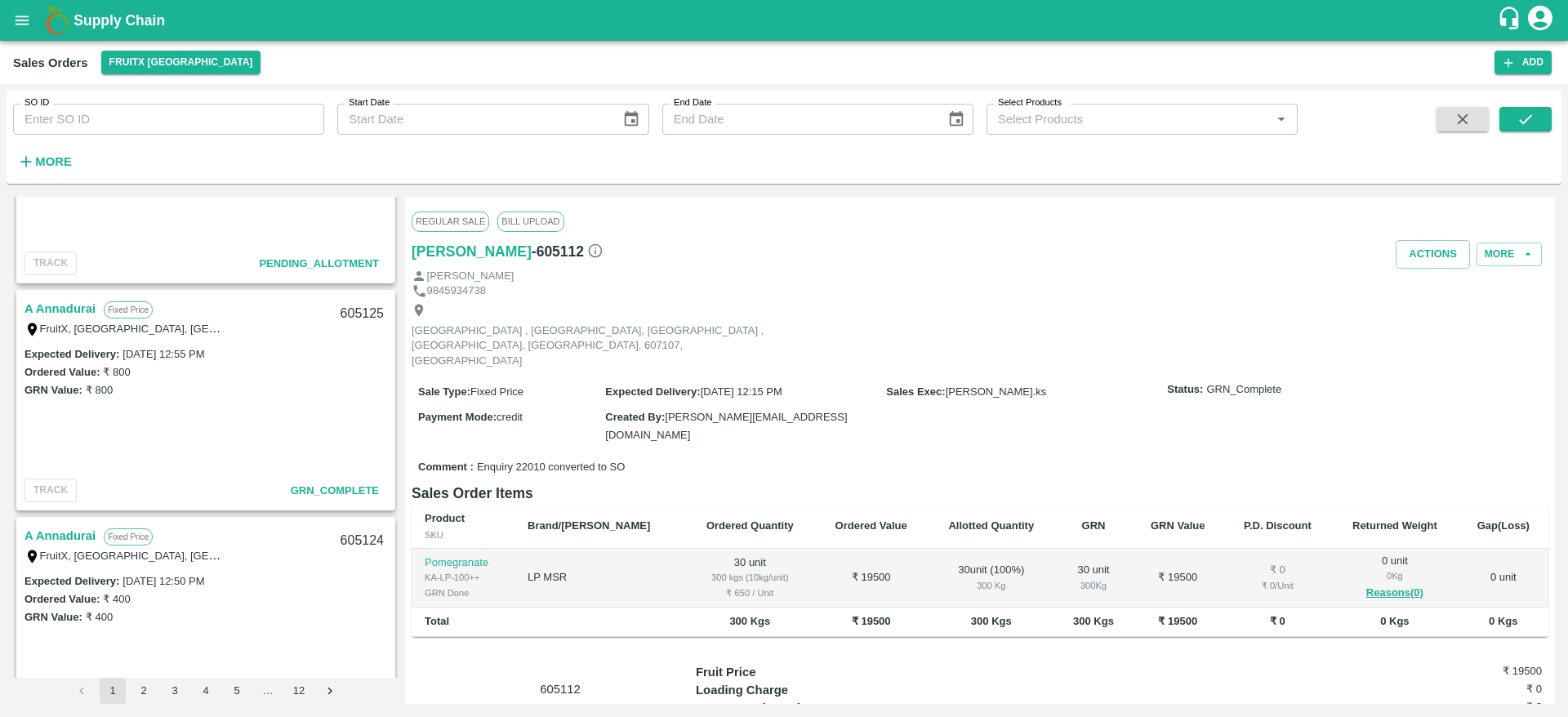
scroll to position [0, 0]
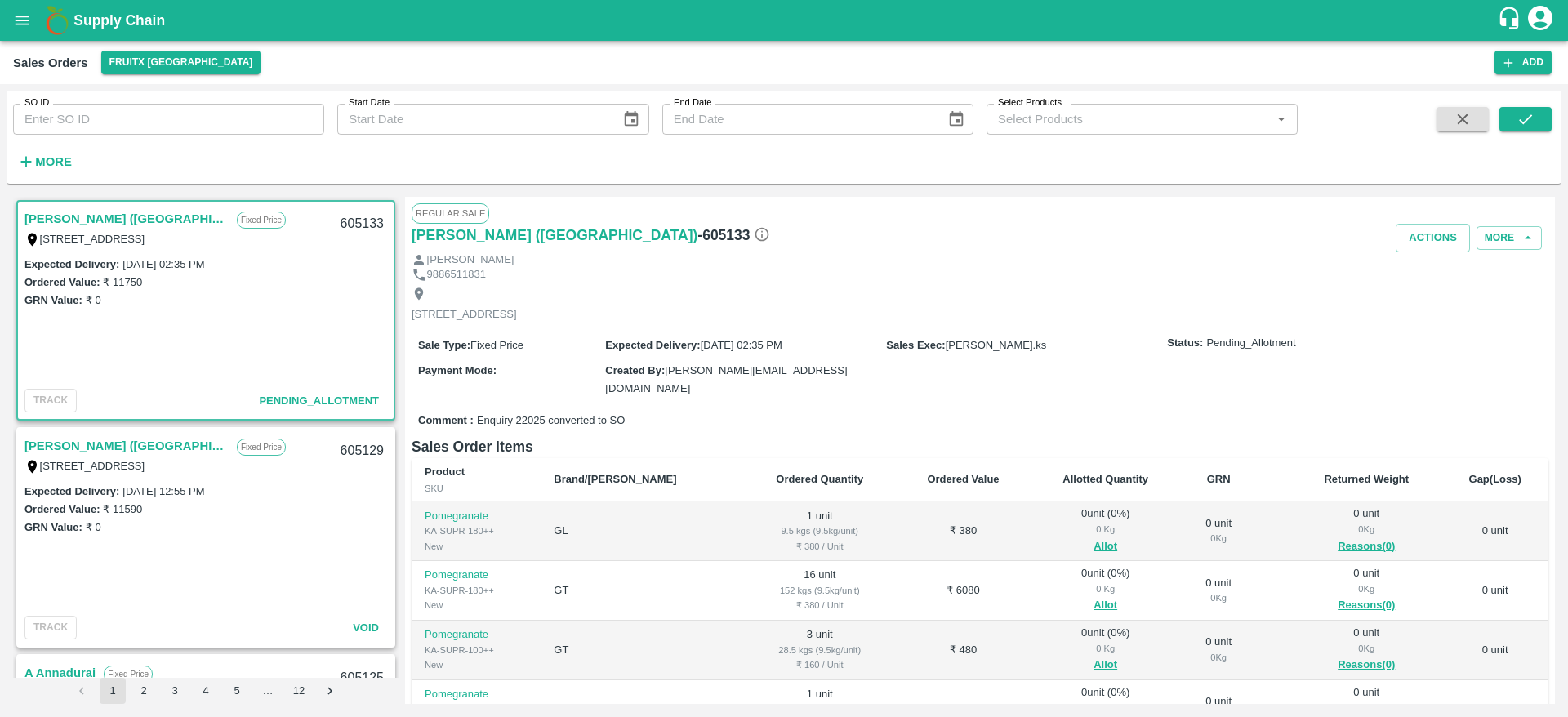
click at [118, 224] on link "[PERSON_NAME] ([GEOGRAPHIC_DATA])" at bounding box center [127, 218] width 204 height 21
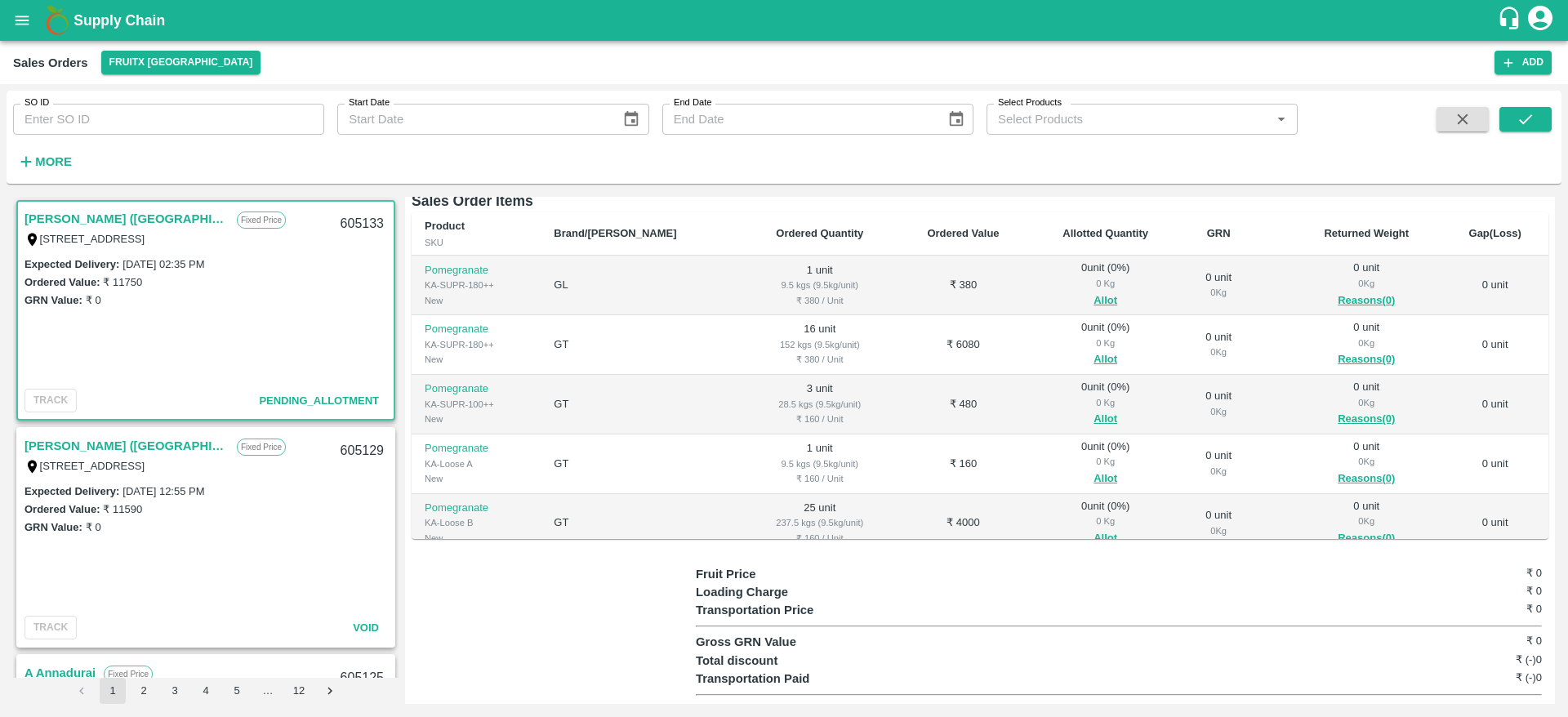
click at [879, 201] on h6 "Sales Order Items" at bounding box center [980, 201] width 1137 height 23
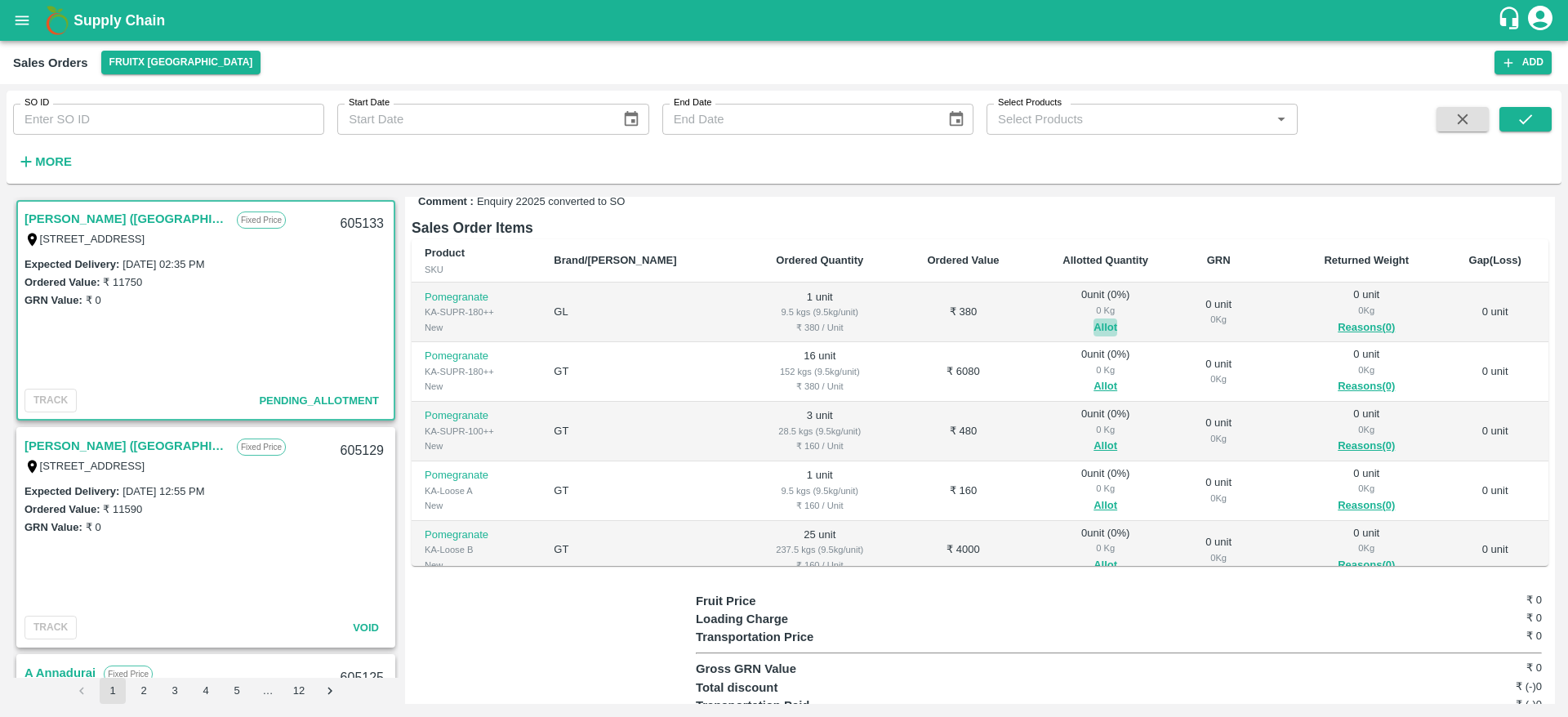
click at [1094, 329] on button "Allot" at bounding box center [1106, 328] width 24 height 18
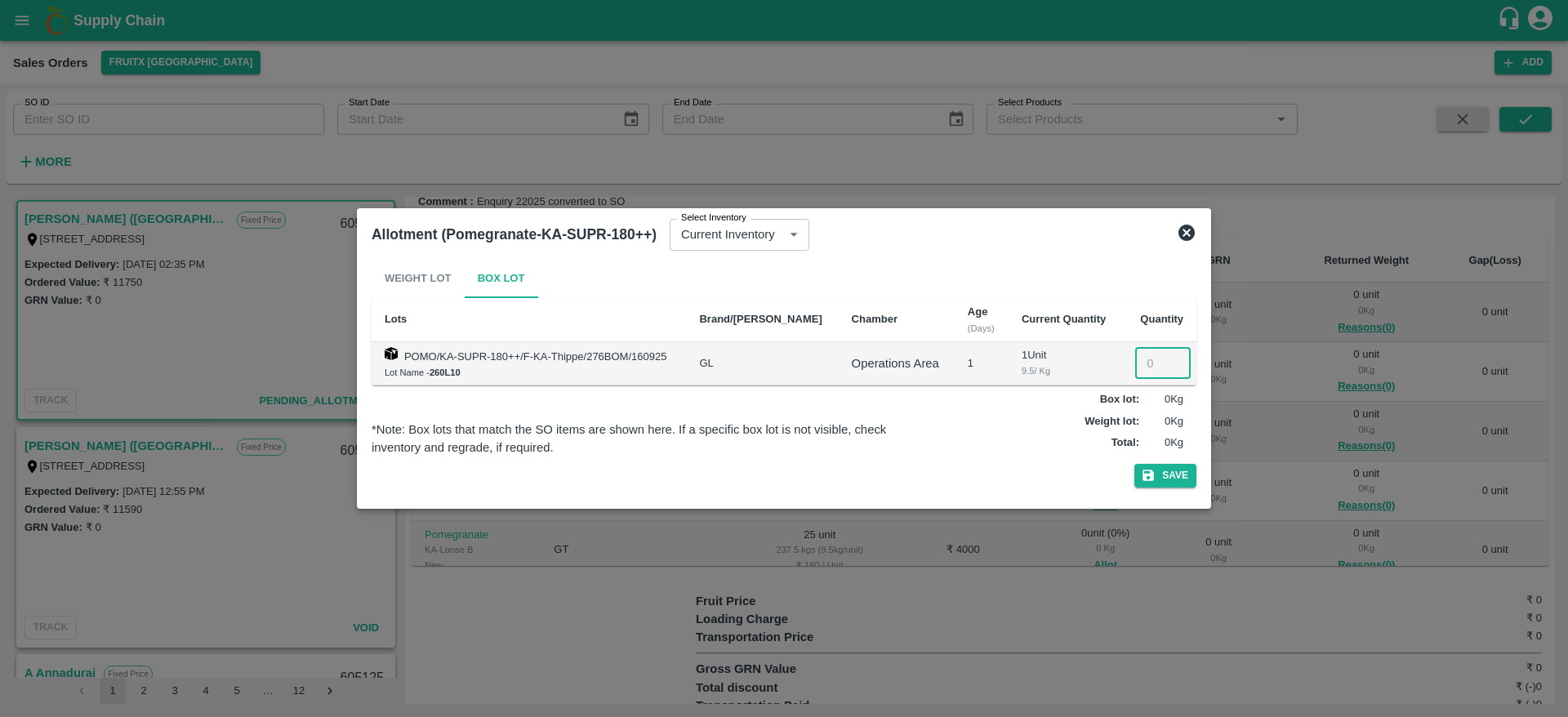
click at [1135, 365] on input "number" at bounding box center [1163, 363] width 55 height 31
type input "1"
click at [1177, 464] on button "Save" at bounding box center [1165, 476] width 62 height 24
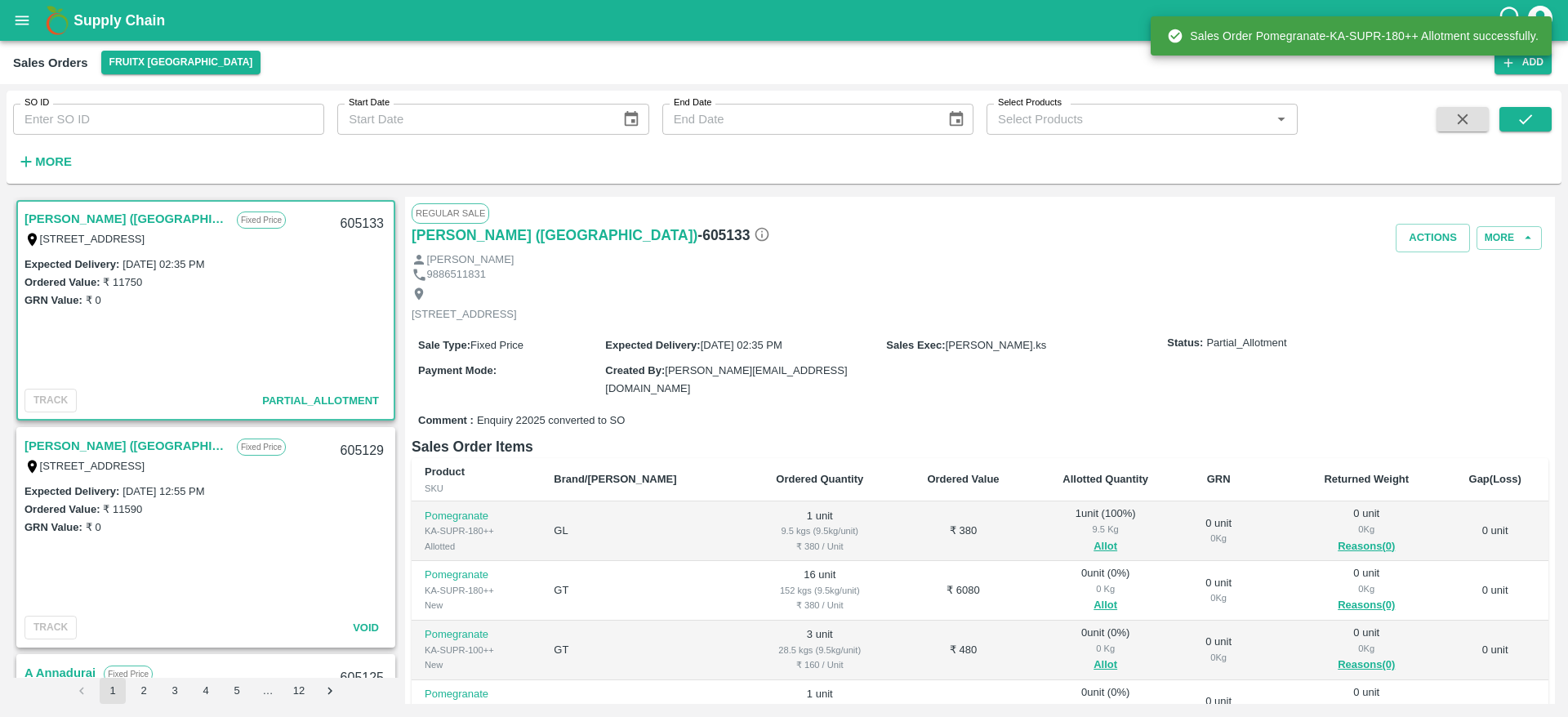
click at [353, 225] on div "605133" at bounding box center [362, 225] width 63 height 39
copy div "605133"
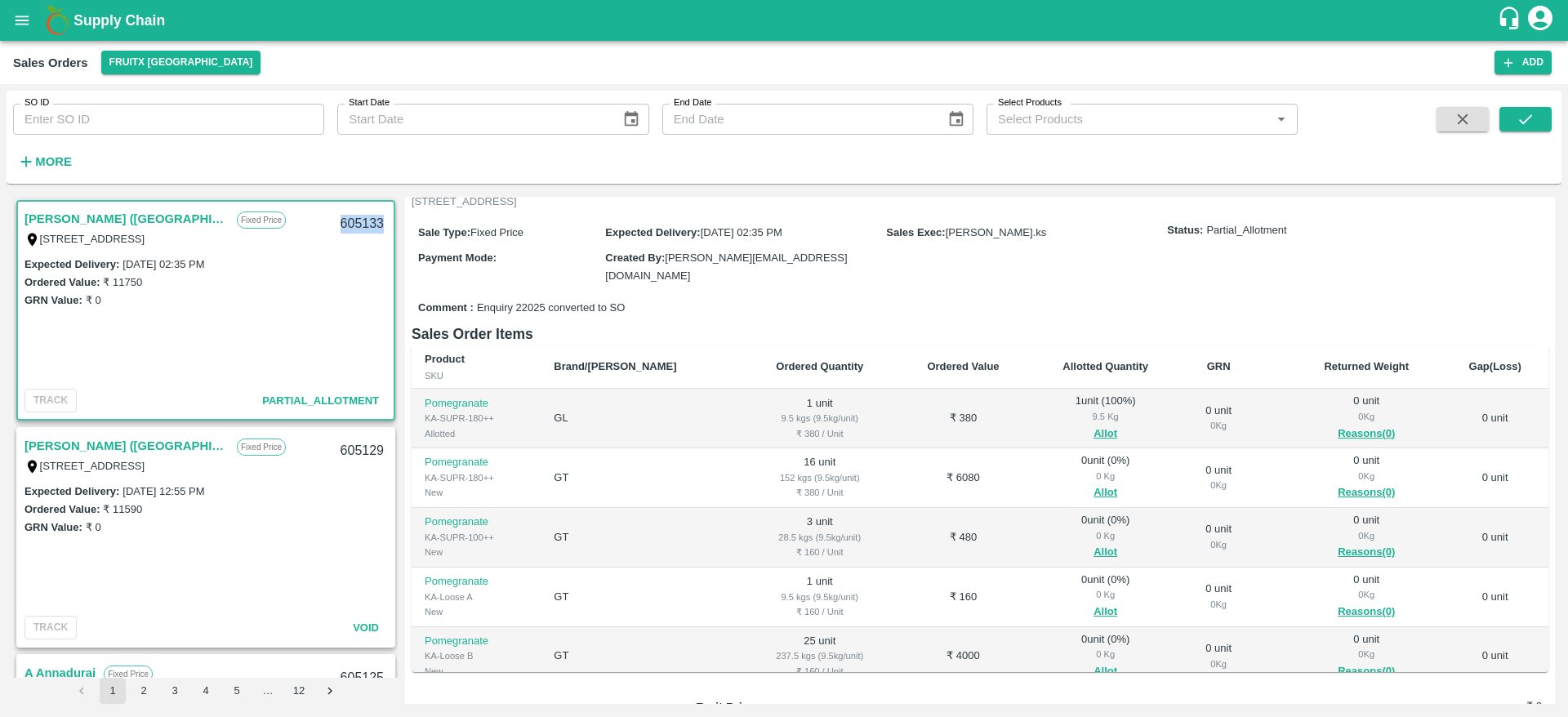
scroll to position [162, 0]
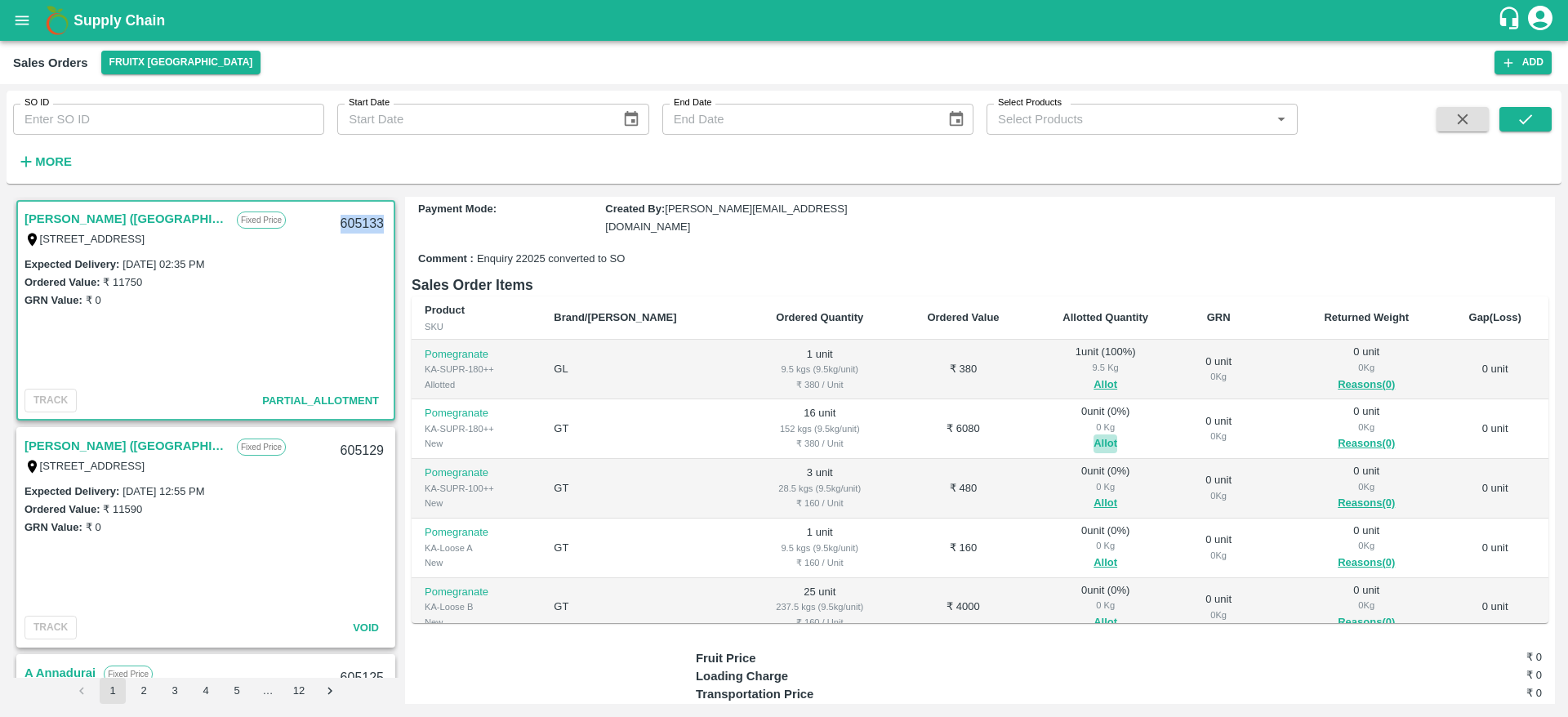
click at [1094, 440] on button "Allot" at bounding box center [1106, 444] width 24 height 18
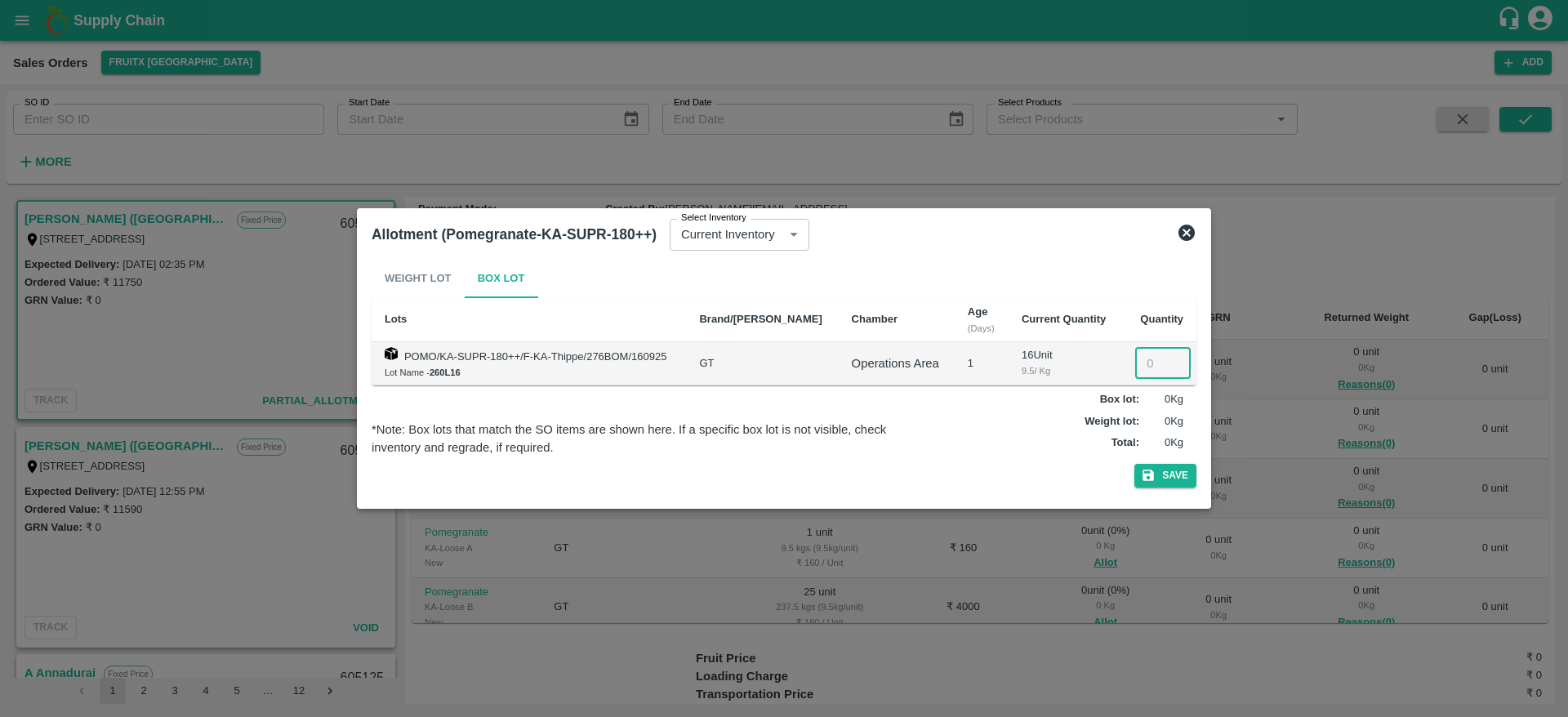
click at [1138, 360] on input "number" at bounding box center [1163, 363] width 55 height 31
type input "16"
click at [1172, 490] on div "Weight Lot Box Lot Lots Brand/Marka Chamber Age (Days) Current Quantity Quantit…" at bounding box center [784, 376] width 825 height 235
click at [1182, 472] on button "Save" at bounding box center [1165, 476] width 62 height 24
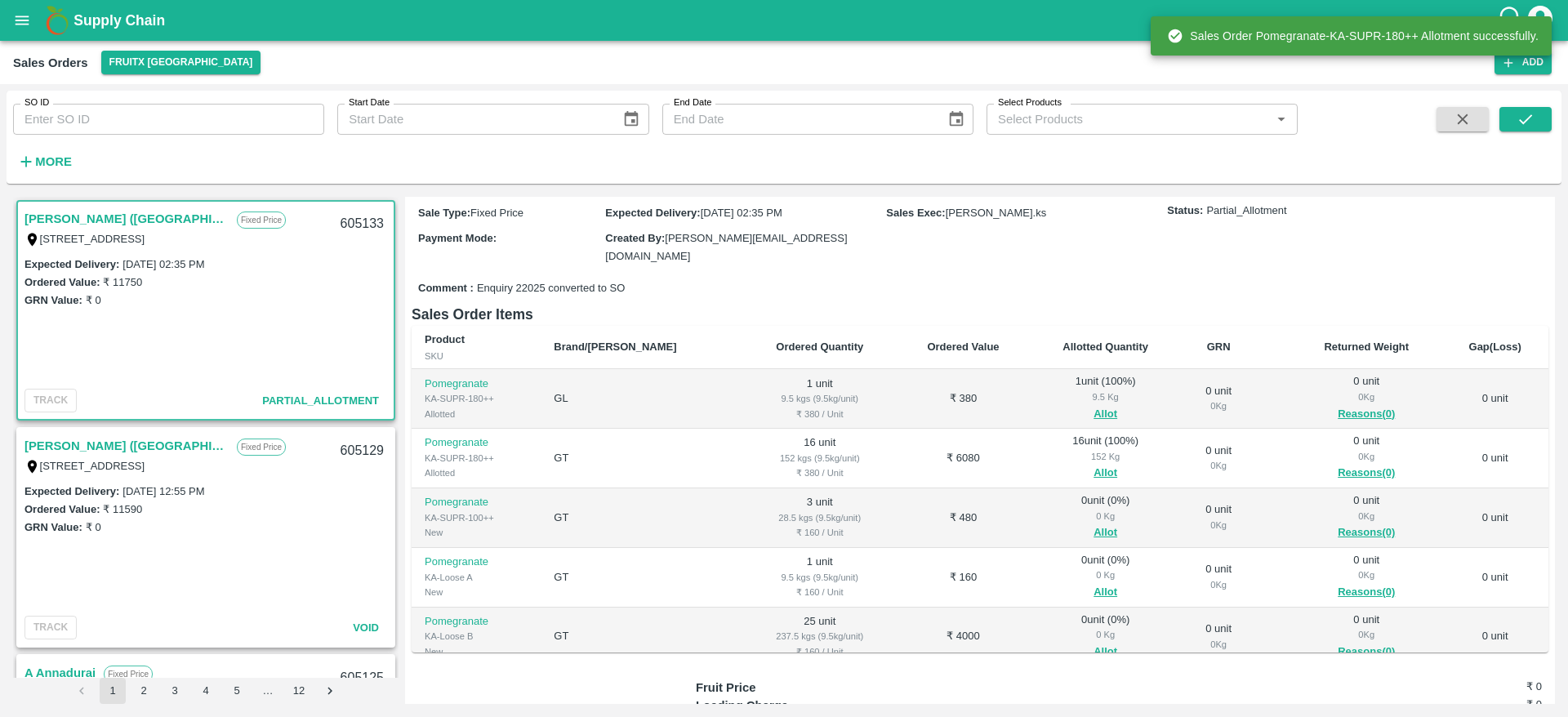
scroll to position [134, 0]
click at [1094, 528] on button "Allot" at bounding box center [1106, 531] width 24 height 18
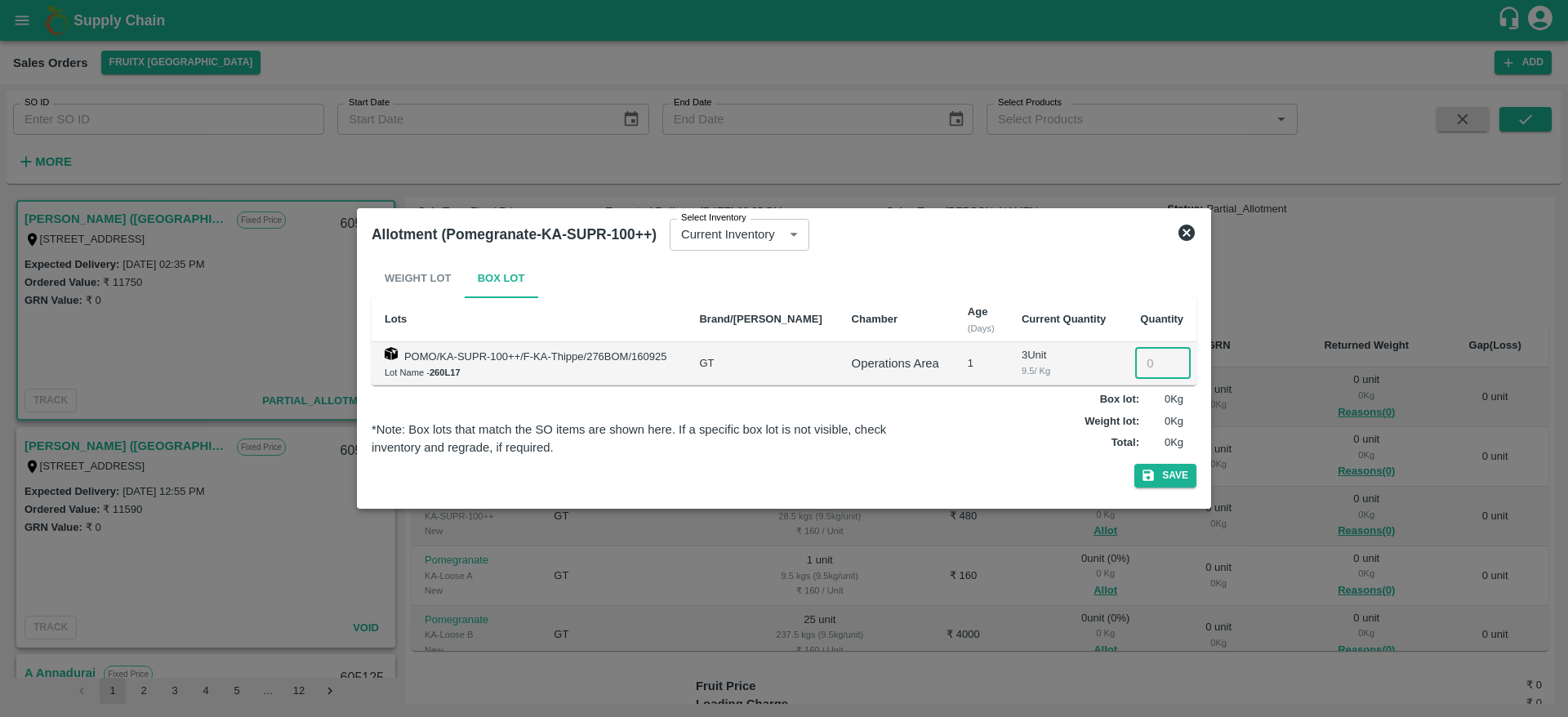
click at [1147, 364] on input "number" at bounding box center [1163, 363] width 55 height 31
type input "3"
click at [1181, 481] on button "Save" at bounding box center [1165, 476] width 62 height 24
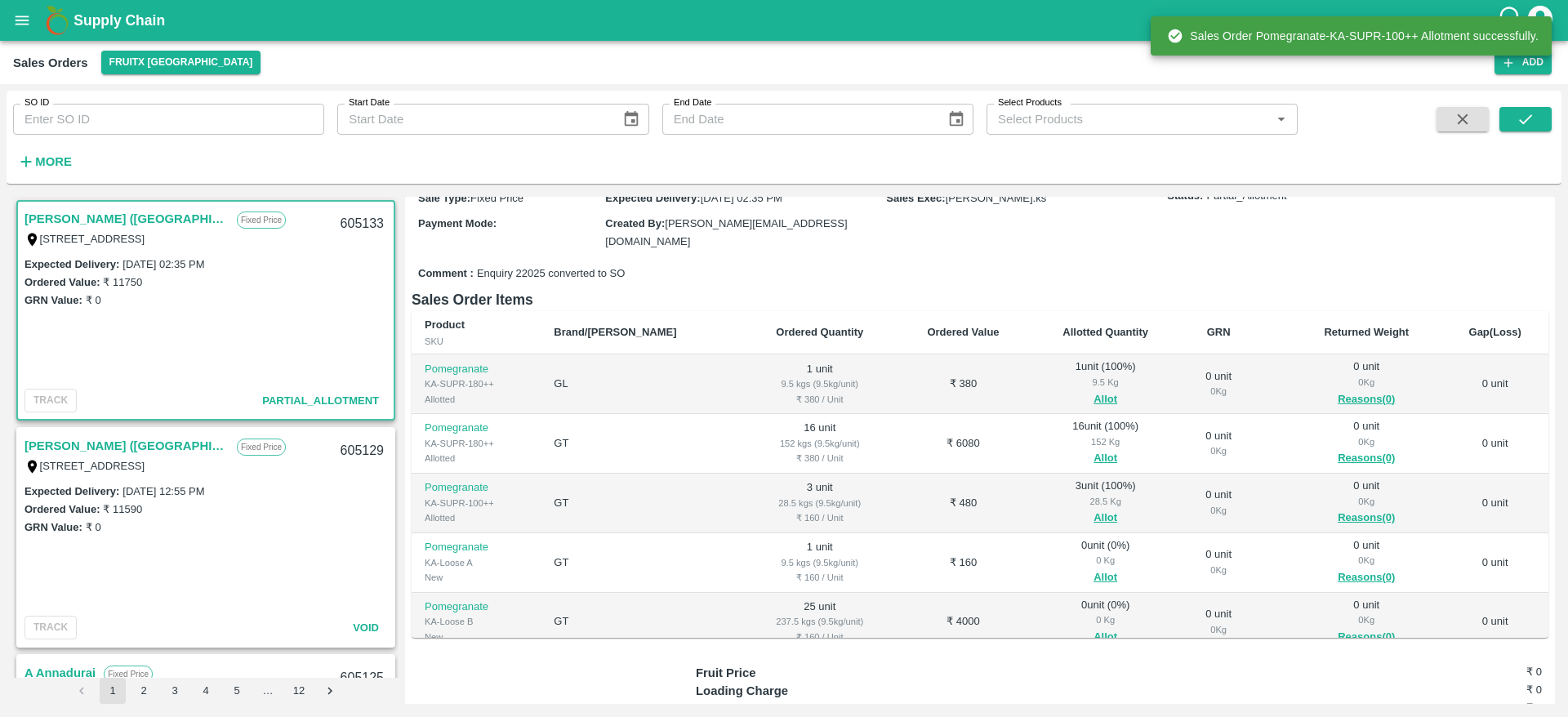
scroll to position [103, 0]
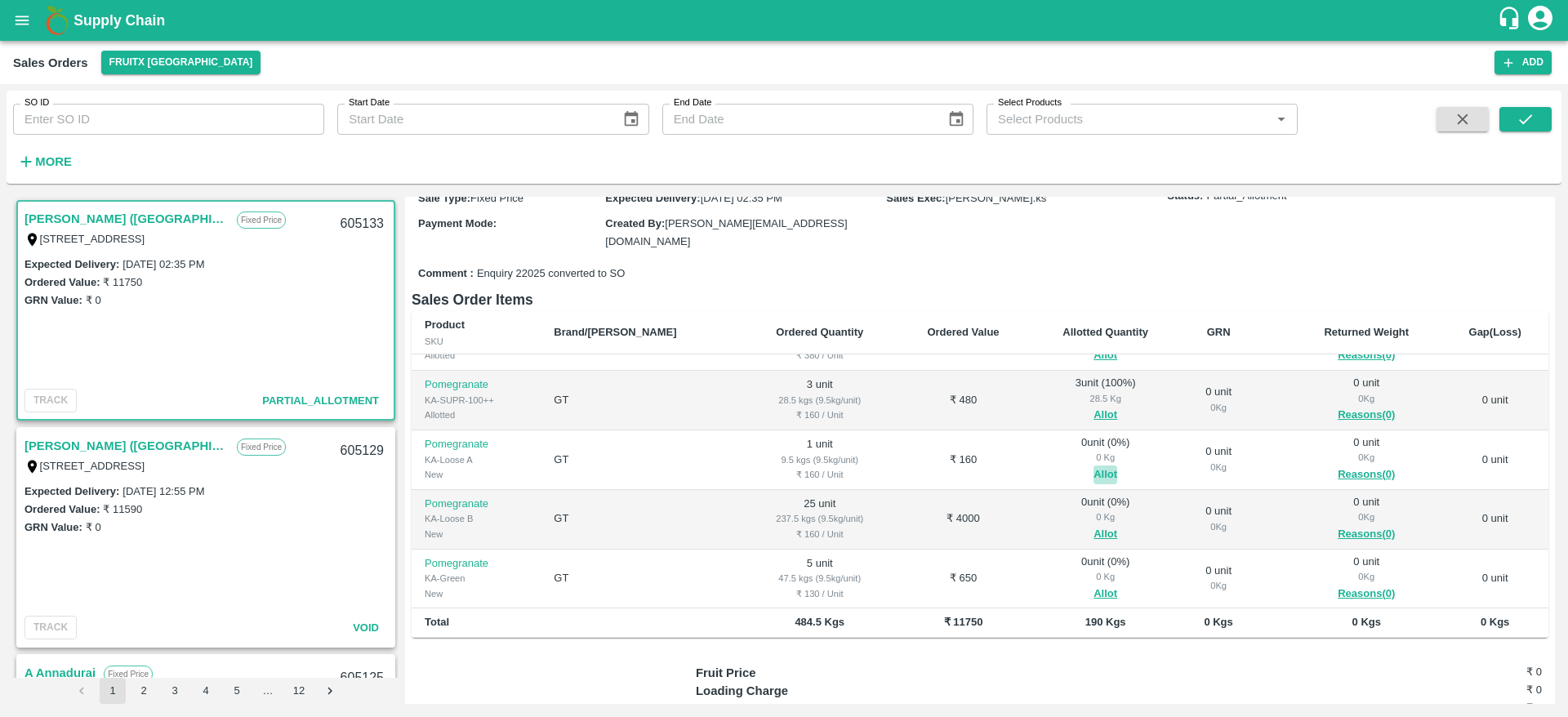
click at [1094, 466] on button "Allot" at bounding box center [1106, 475] width 24 height 18
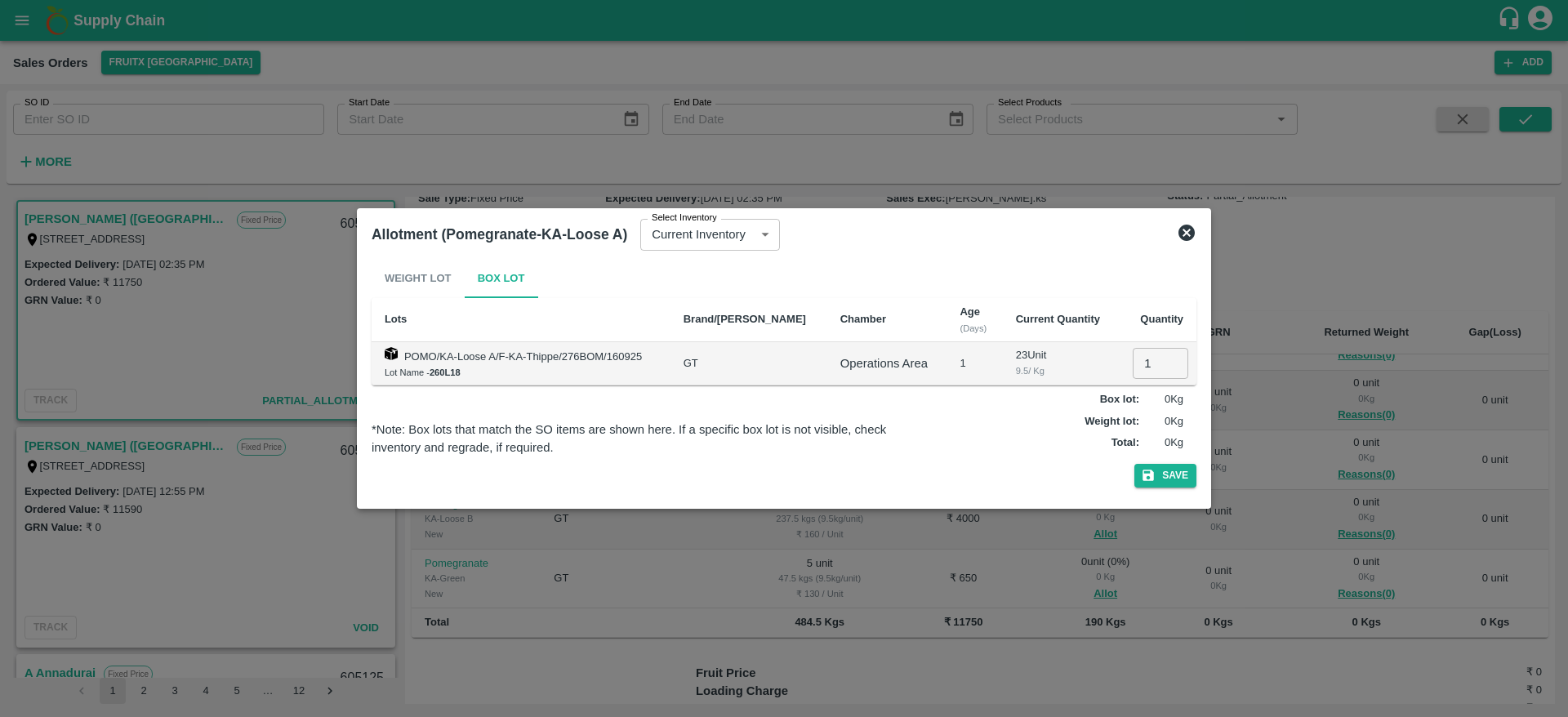
click at [1145, 362] on input "1" at bounding box center [1160, 363] width 55 height 31
type input "1"
click at [1170, 473] on button "Save" at bounding box center [1165, 476] width 62 height 24
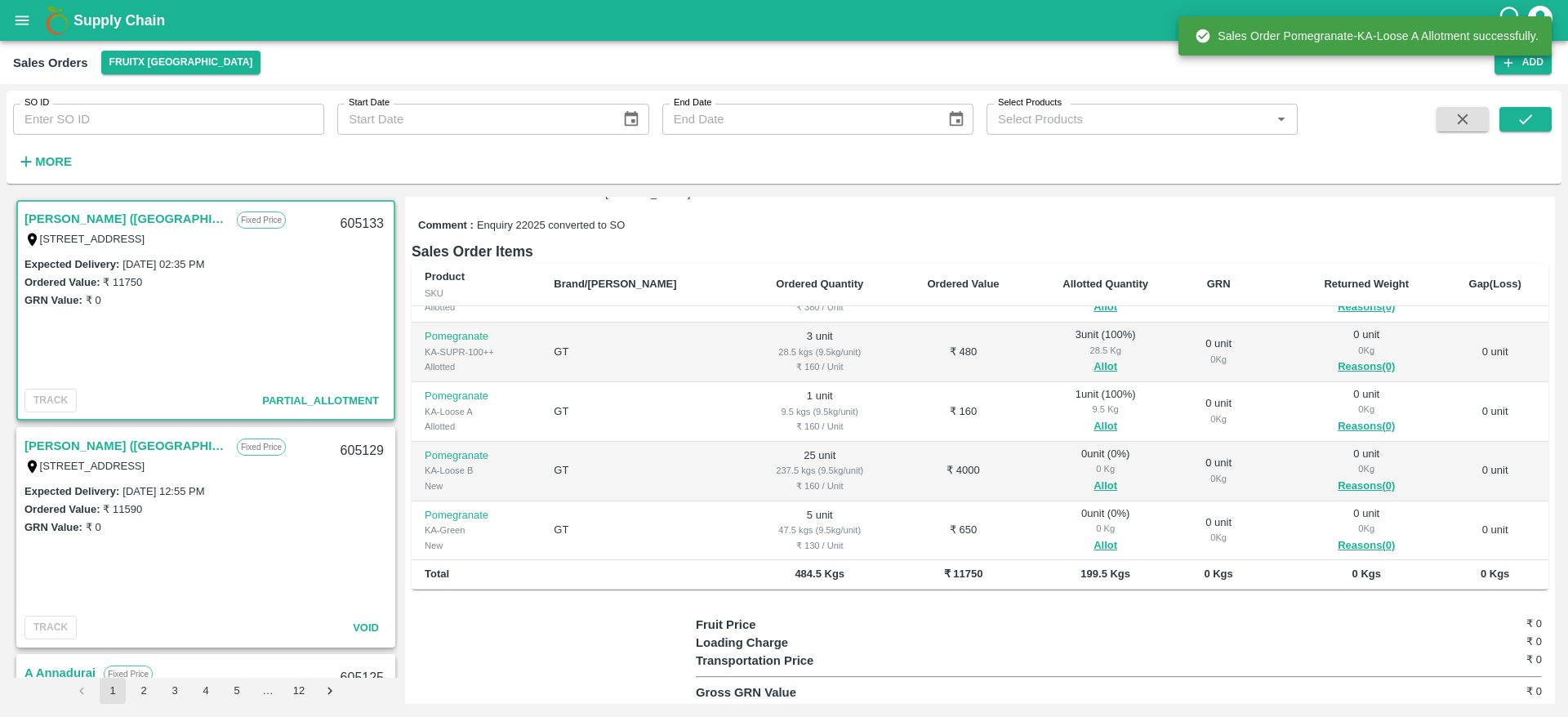
scroll to position [206, 0]
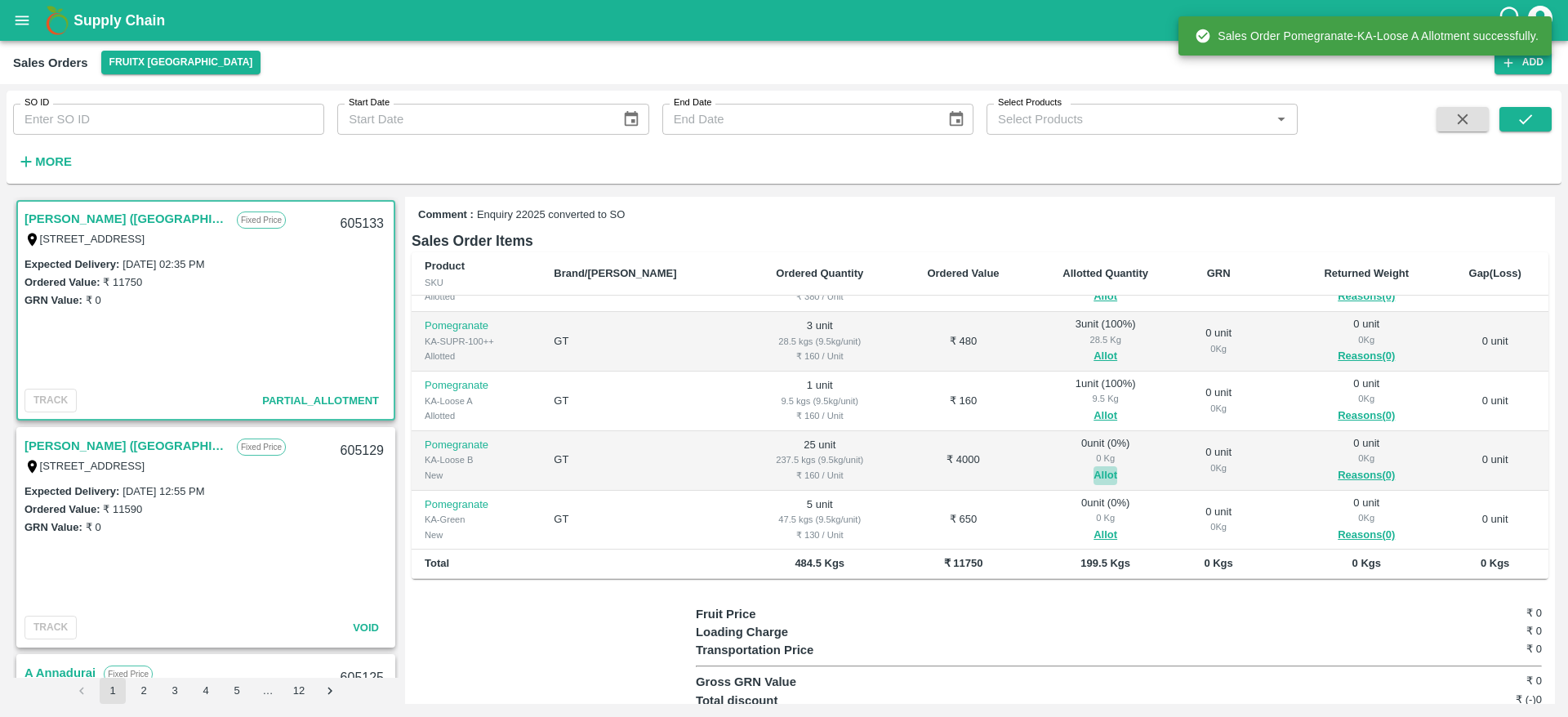
click at [1094, 470] on button "Allot" at bounding box center [1106, 475] width 24 height 18
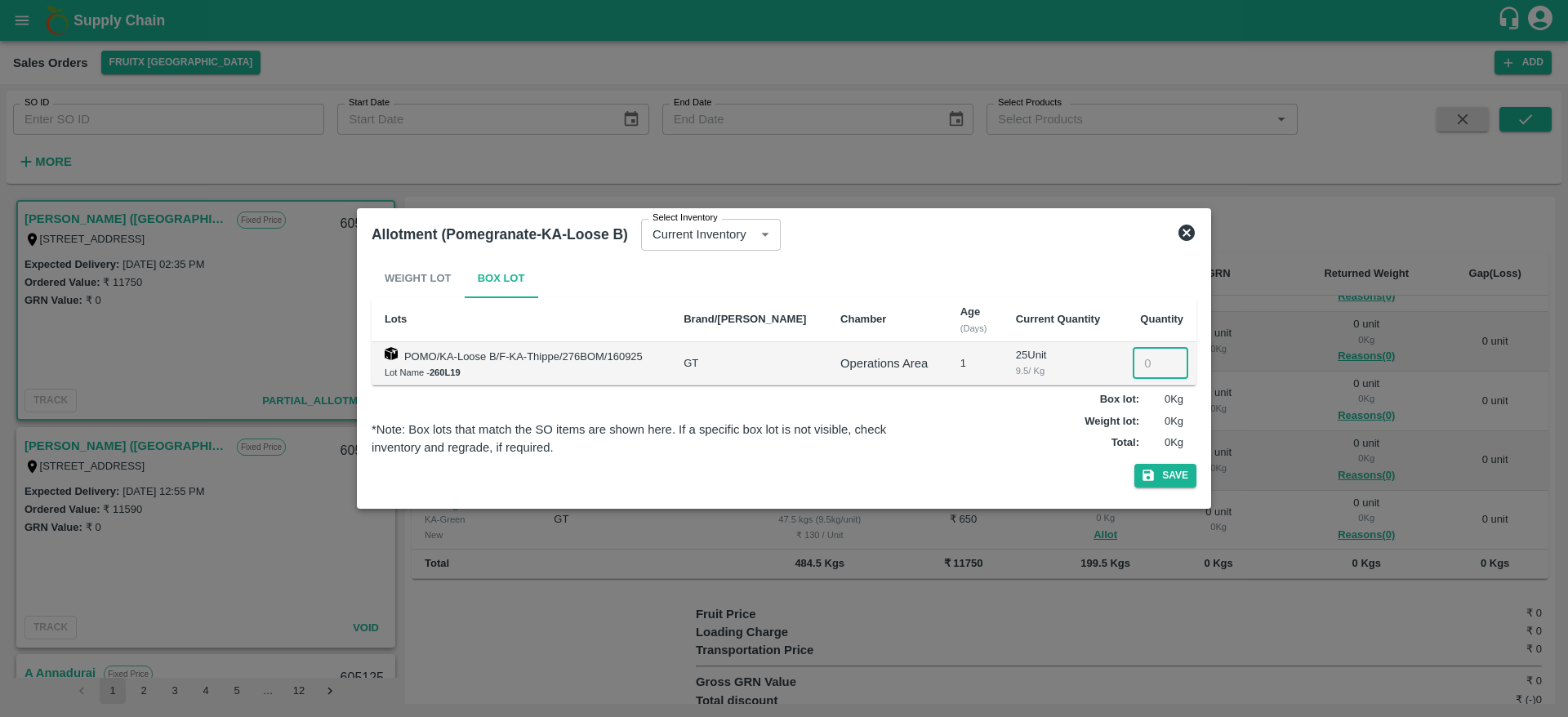
click at [1140, 368] on input "number" at bounding box center [1160, 363] width 55 height 31
type input "25"
click at [1173, 481] on button "Save" at bounding box center [1165, 476] width 62 height 24
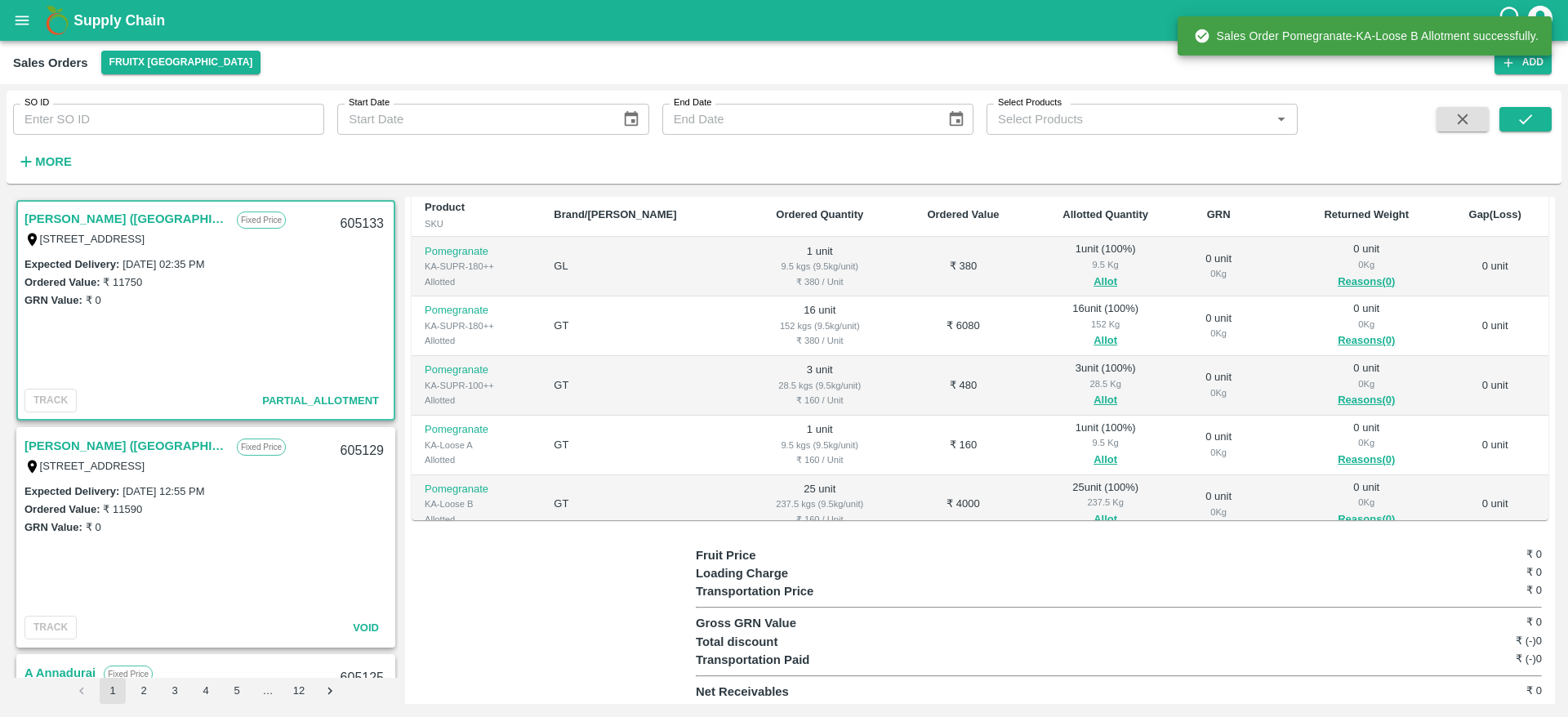
scroll to position [103, 0]
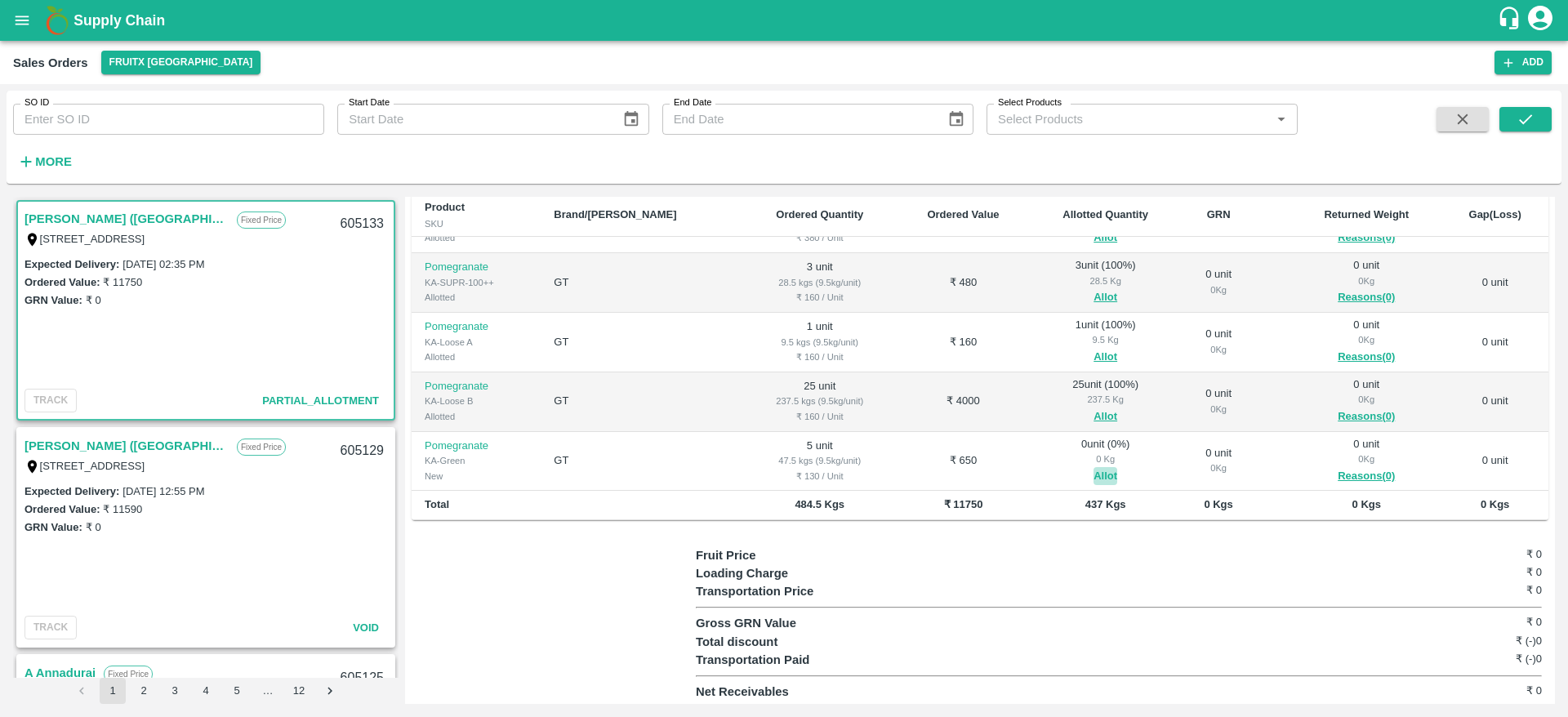
click at [1094, 471] on button "Allot" at bounding box center [1106, 476] width 24 height 18
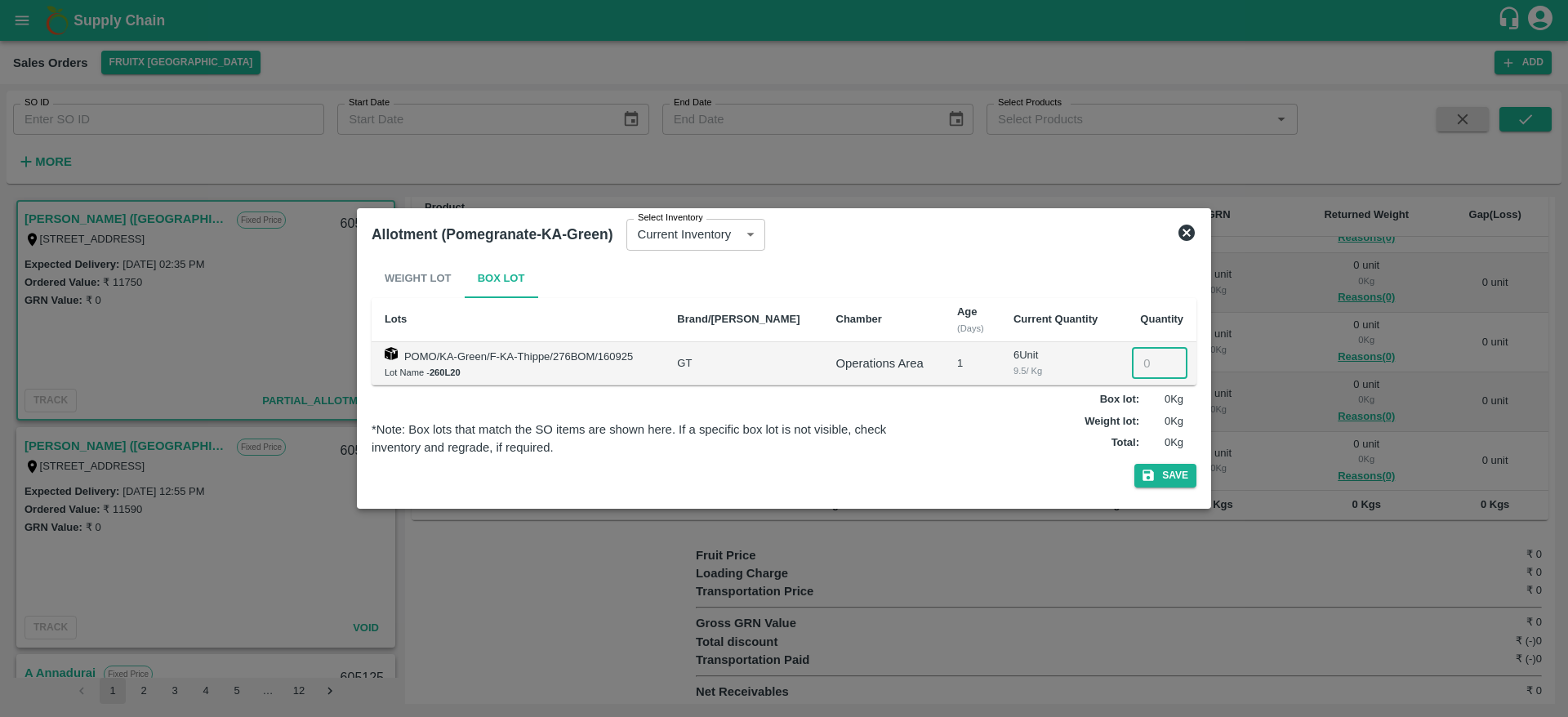
click at [1145, 364] on input "number" at bounding box center [1159, 363] width 55 height 31
type input "5"
click at [1173, 484] on button "Save" at bounding box center [1165, 476] width 62 height 24
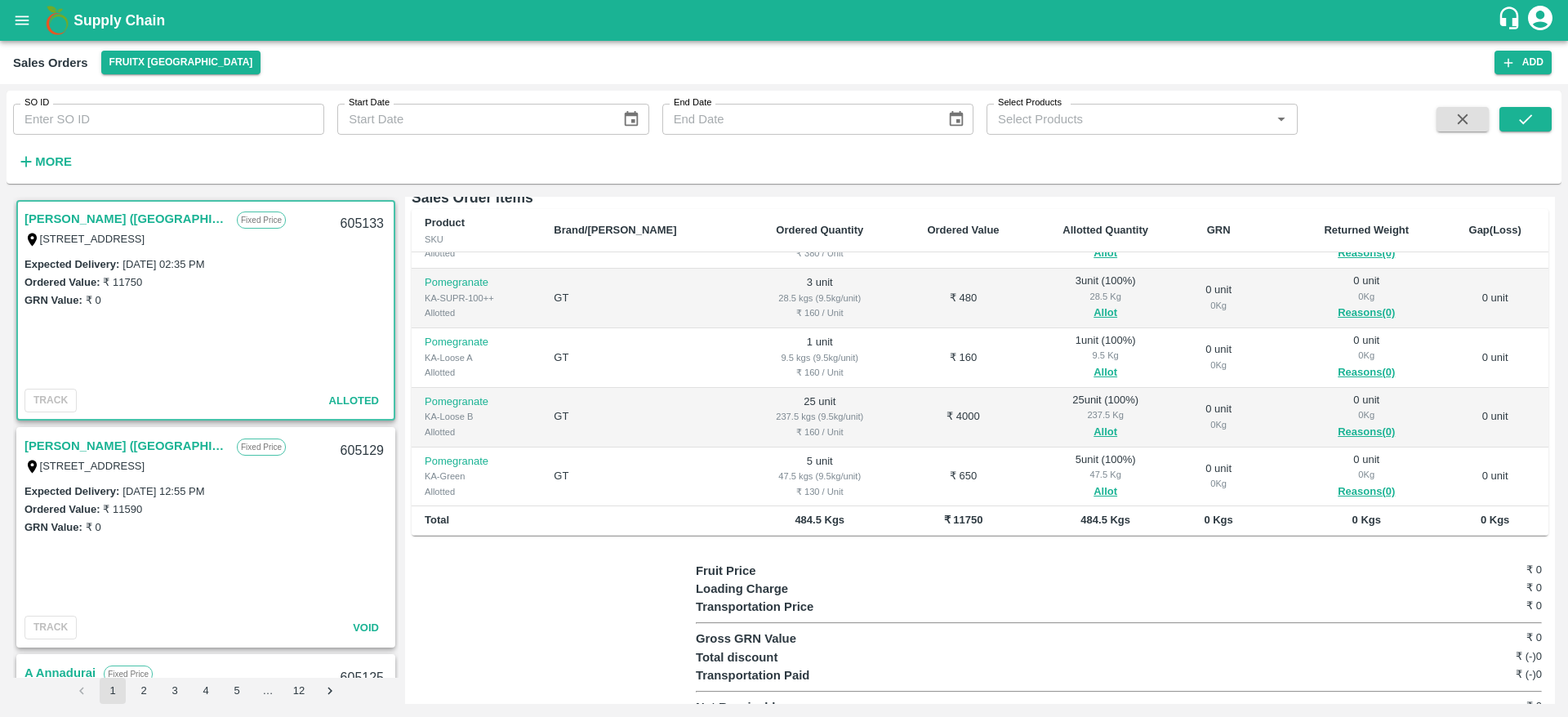
scroll to position [264, 0]
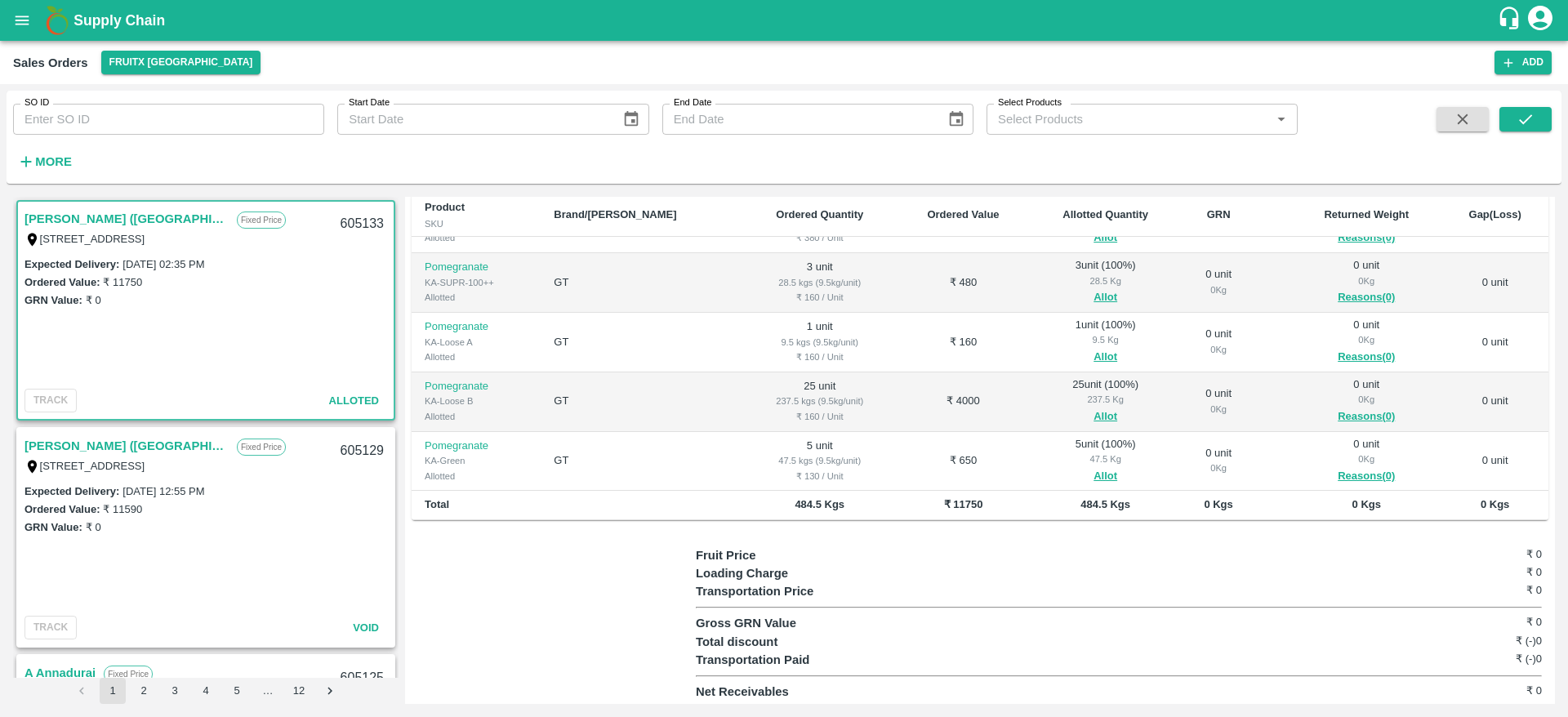
click at [363, 218] on div "605133" at bounding box center [362, 225] width 63 height 39
copy div "605133"
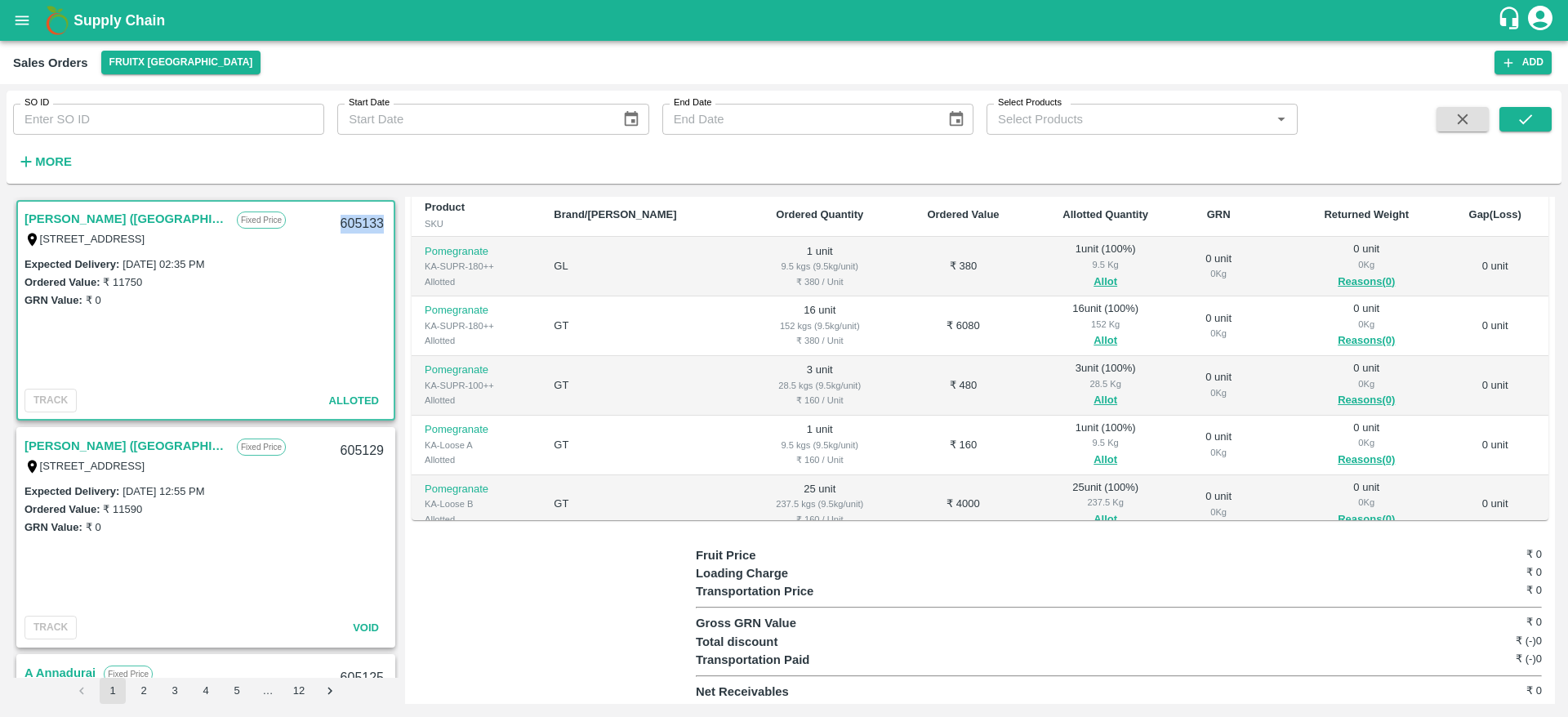
scroll to position [0, 0]
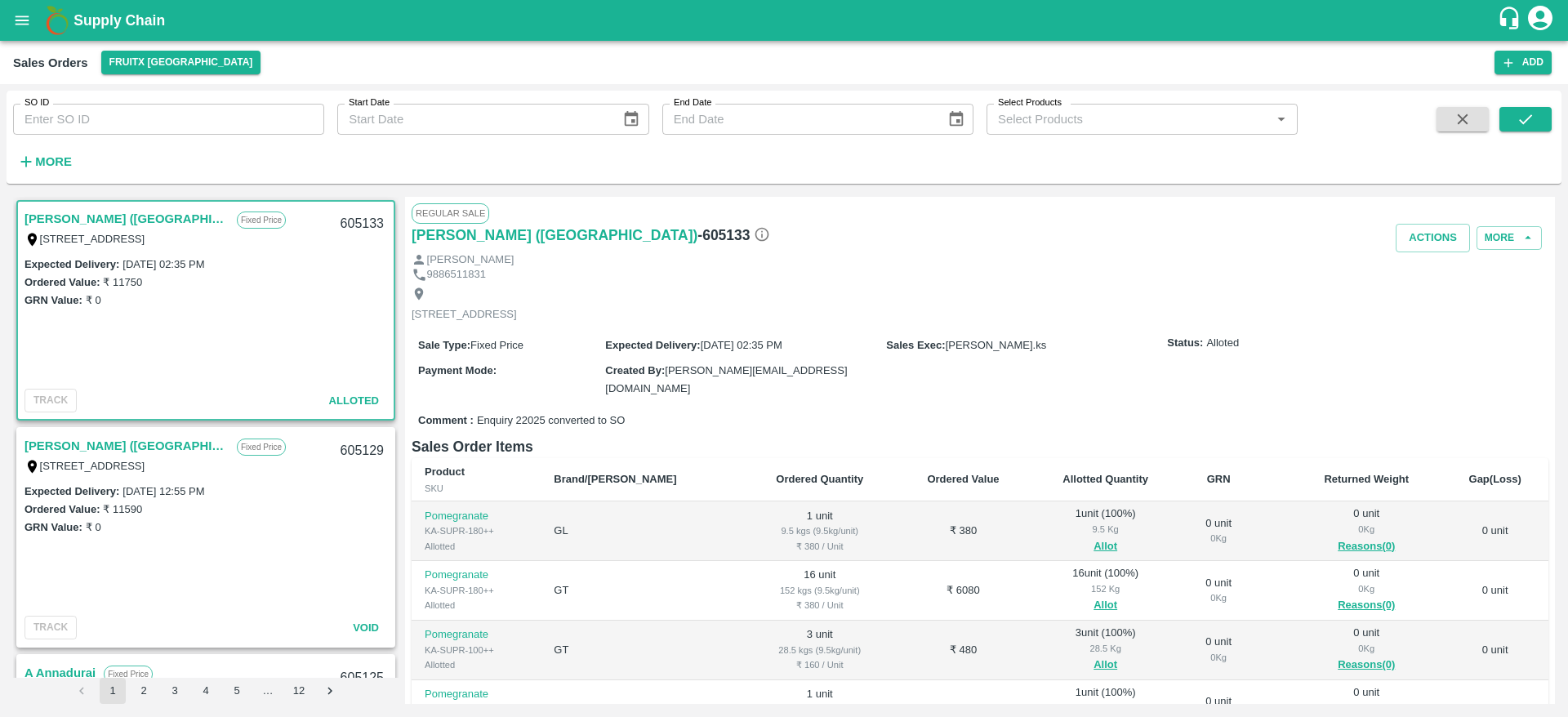
click at [161, 221] on link "[PERSON_NAME] ([GEOGRAPHIC_DATA])" at bounding box center [127, 218] width 204 height 21
click at [1438, 233] on button "Actions" at bounding box center [1433, 237] width 74 height 29
click at [1424, 298] on li "Deliver" at bounding box center [1469, 300] width 172 height 28
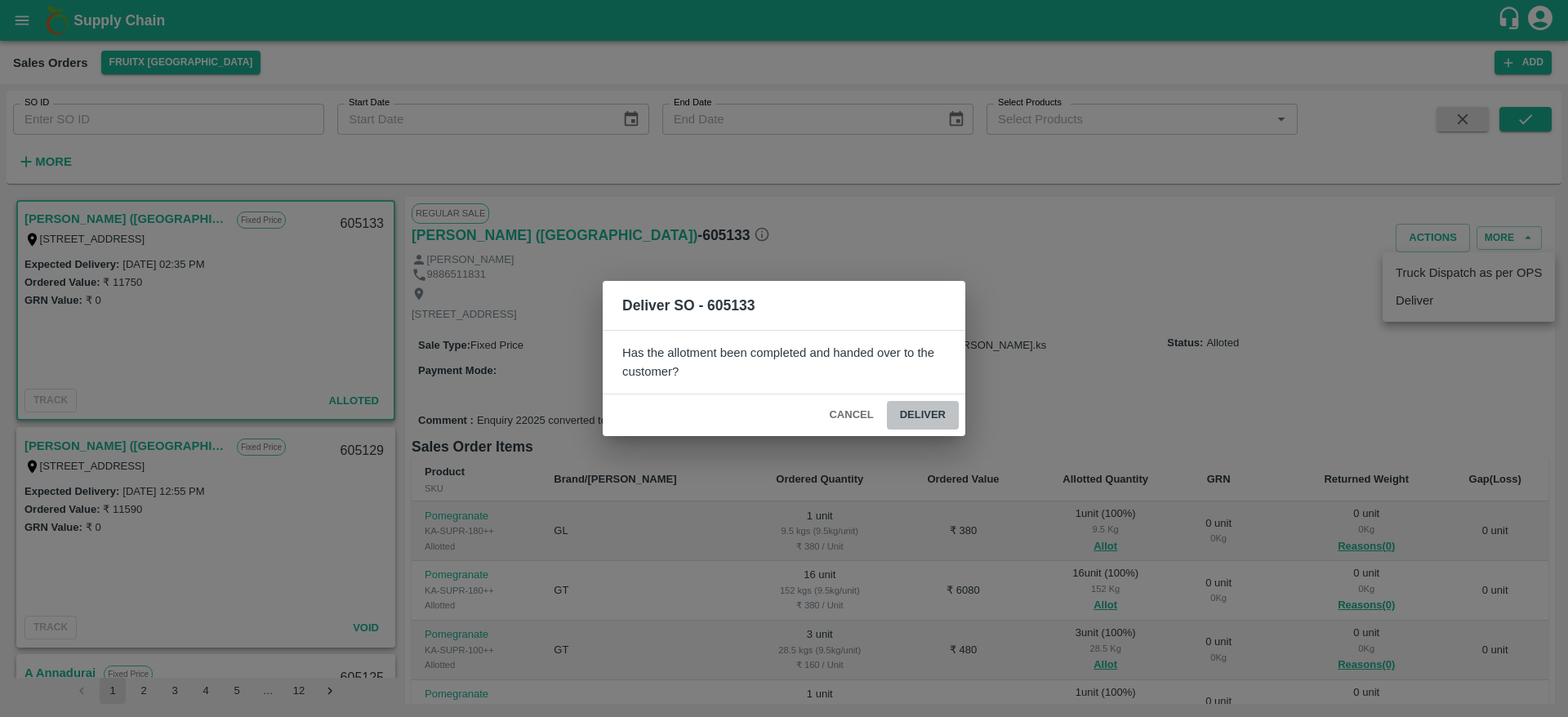
click at [936, 422] on button "Deliver" at bounding box center [923, 415] width 72 height 29
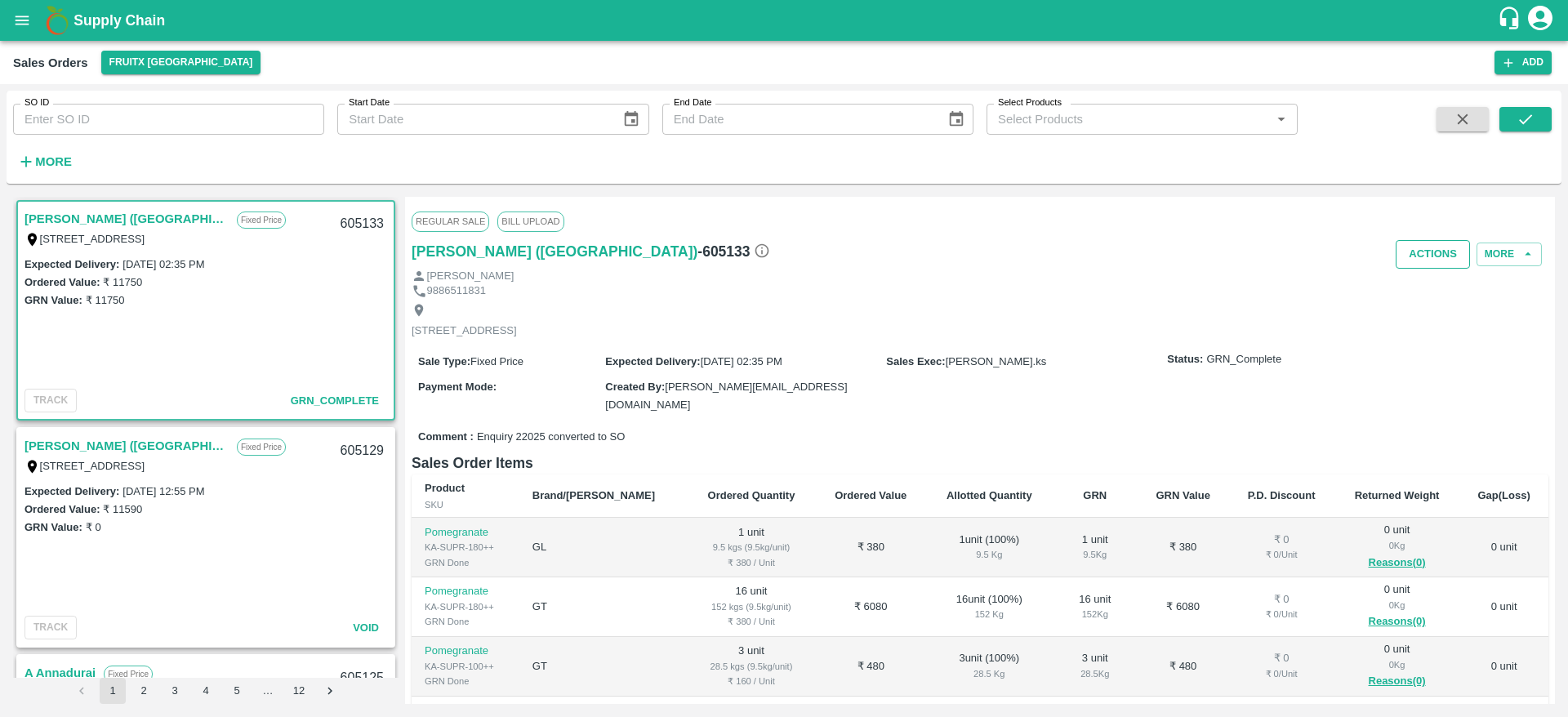
click at [1426, 250] on button "Actions" at bounding box center [1433, 254] width 74 height 29
click at [1424, 271] on ul "Truck Dispatch as per OPS Deliver" at bounding box center [1469, 303] width 172 height 69
click at [1421, 285] on li "Truck Dispatch as per OPS" at bounding box center [1469, 289] width 172 height 28
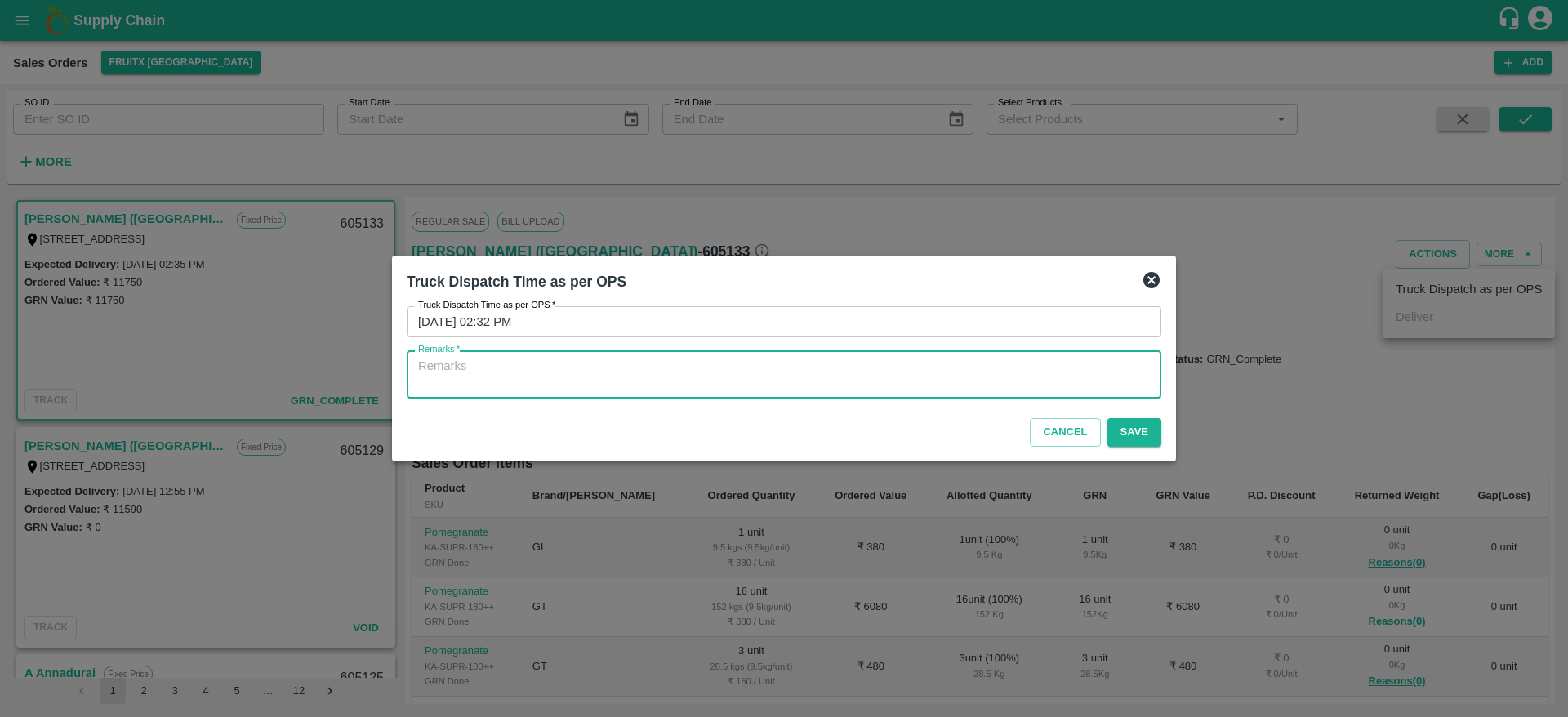
click at [762, 381] on textarea "Remarks   *" at bounding box center [784, 374] width 732 height 34
type textarea "OTD"
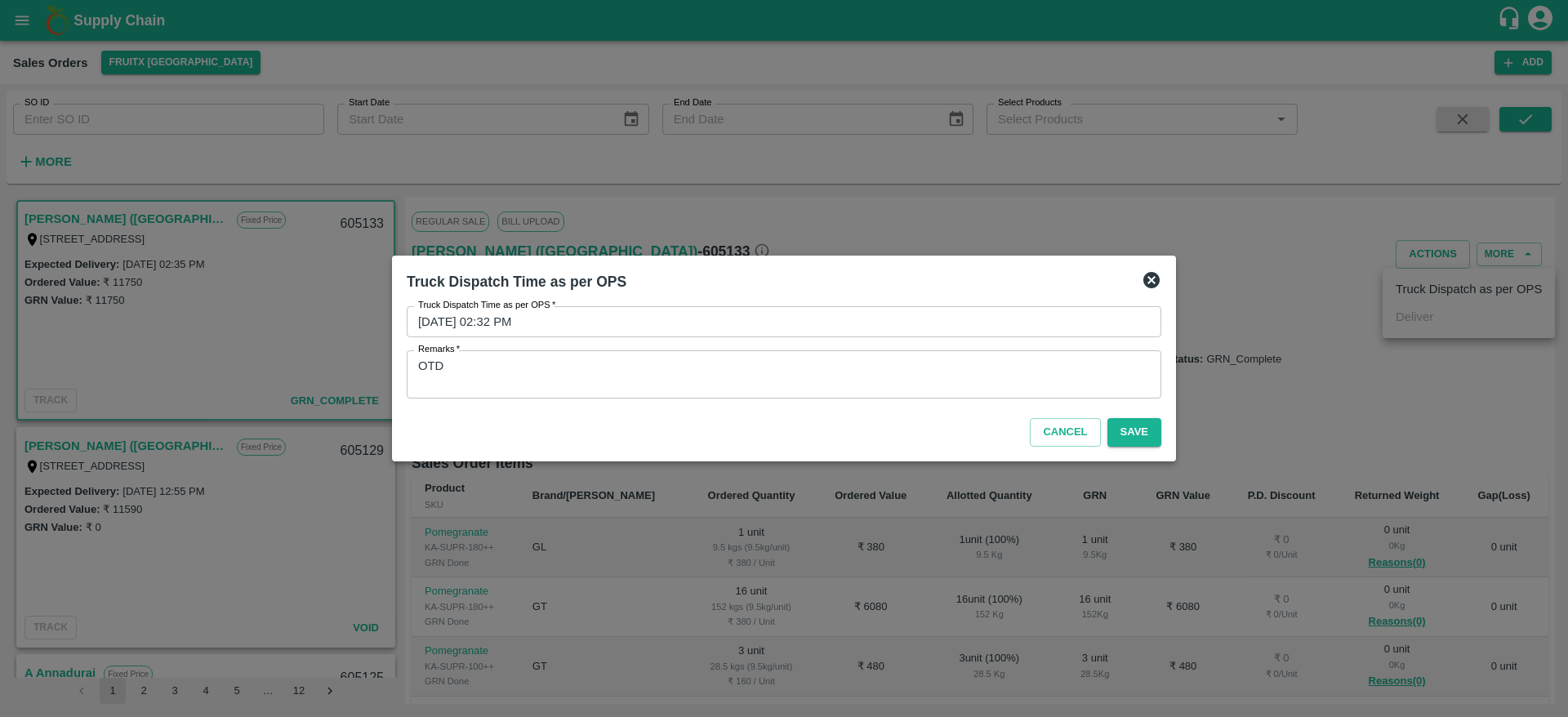
click at [1144, 415] on div "Cancel Save" at bounding box center [784, 429] width 767 height 48
click at [1139, 434] on button "Save" at bounding box center [1134, 431] width 54 height 29
